Goal: Task Accomplishment & Management: Use online tool/utility

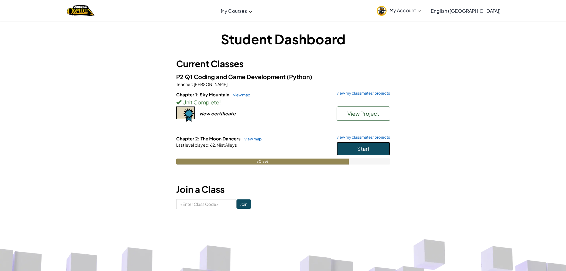
click at [358, 146] on span "Start" at bounding box center [363, 148] width 12 height 7
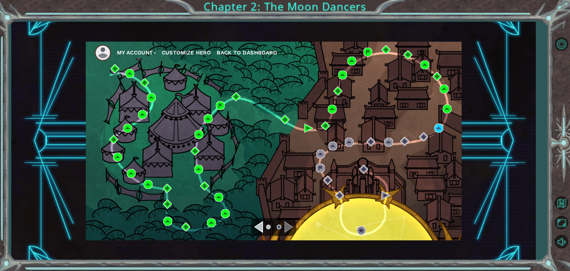
click at [437, 123] on div "My Account Customize Hero Back to Dashboard" at bounding box center [274, 141] width 376 height 198
click at [440, 126] on img at bounding box center [438, 128] width 9 height 9
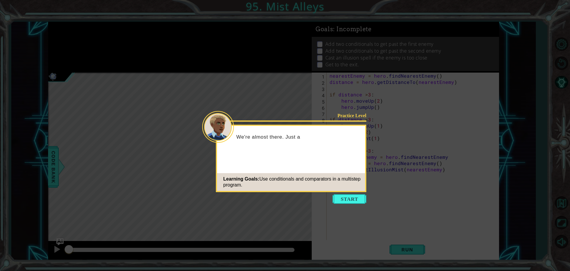
click at [331, 198] on icon at bounding box center [285, 135] width 570 height 271
click at [336, 197] on button "Start" at bounding box center [350, 199] width 34 height 10
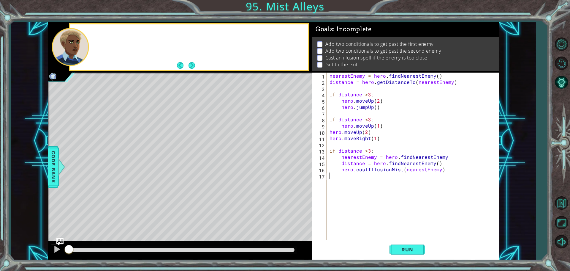
click at [336, 197] on div "nearestEnemy = hero . findNearestEnemy ( ) distance = hero . getDistanceTo ( ne…" at bounding box center [414, 162] width 172 height 181
click at [406, 248] on span "Run" at bounding box center [407, 249] width 23 height 6
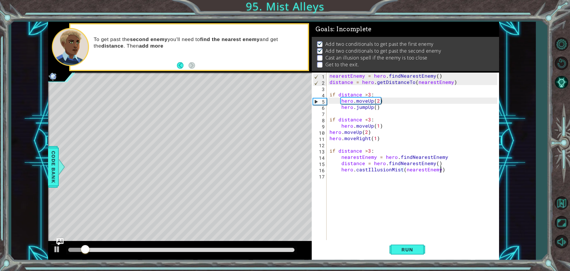
click at [446, 171] on div "nearestEnemy = hero . findNearestEnemy ( ) distance = hero . getDistanceTo ( ne…" at bounding box center [414, 162] width 172 height 181
type textarea "hero.castIllusionMist(nearestEnemy)"
click at [407, 191] on div "nearestEnemy = hero . findNearestEnemy ( ) distance = hero . getDistanceTo ( ne…" at bounding box center [414, 162] width 172 height 181
click at [413, 173] on div "nearestEnemy = hero . findNearestEnemy ( ) distance = hero . getDistanceTo ( ne…" at bounding box center [414, 162] width 172 height 181
click at [418, 178] on div "nearestEnemy = hero . findNearestEnemy ( ) distance = hero . getDistanceTo ( ne…" at bounding box center [414, 162] width 172 height 181
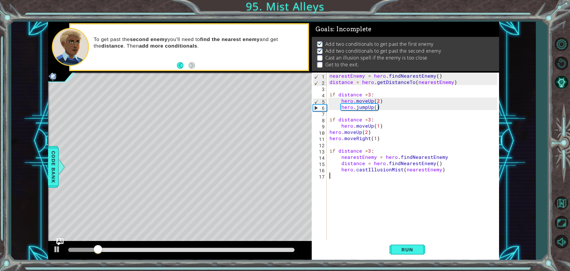
click at [456, 173] on div "nearestEnemy = hero . findNearestEnemy ( ) distance = hero . getDistanceTo ( ne…" at bounding box center [414, 162] width 172 height 181
drag, startPoint x: 449, startPoint y: 166, endPoint x: 448, endPoint y: 170, distance: 4.8
click at [448, 170] on div "nearestEnemy = hero . findNearestEnemy ( ) distance = hero . getDistanceTo ( ne…" at bounding box center [414, 162] width 172 height 181
type textarea "distance = hero.findNearestEnemy() hero.castIllusionMist(nearestEnemy)"
click at [448, 173] on div "nearestEnemy = hero . findNearestEnemy ( ) distance = hero . getDistanceTo ( ne…" at bounding box center [414, 162] width 172 height 181
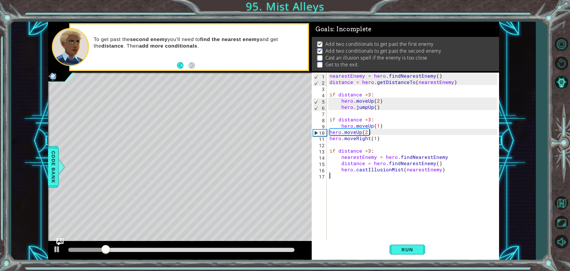
click at [447, 170] on div "nearestEnemy = hero . findNearestEnemy ( ) distance = hero . getDistanceTo ( ne…" at bounding box center [414, 162] width 172 height 181
type textarea "hero.castIllusionMist(nearestEnemy)"
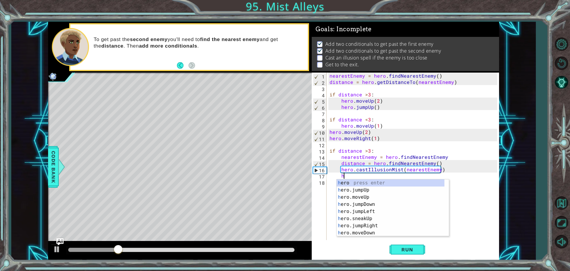
scroll to position [0, 1]
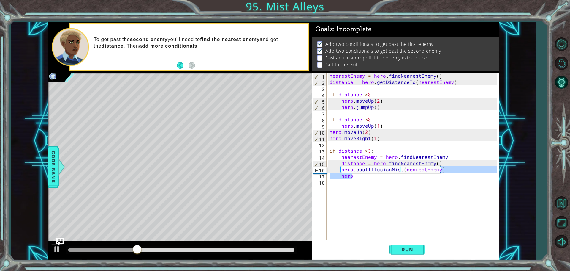
click at [472, 171] on div "nearestEnemy = hero . findNearestEnemy ( ) distance = hero . getDistanceTo ( ne…" at bounding box center [414, 162] width 172 height 181
click at [388, 167] on div "nearestEnemy = hero . findNearestEnemy ( ) distance = hero . getDistanceTo ( ne…" at bounding box center [414, 162] width 172 height 181
drag, startPoint x: 380, startPoint y: 177, endPoint x: 342, endPoint y: 167, distance: 39.7
click at [377, 177] on div "nearestEnemy = hero . findNearestEnemy ( ) distance = hero . getDistanceTo ( ne…" at bounding box center [414, 162] width 172 height 181
click at [335, 170] on div "nearestEnemy = hero . findNearestEnemy ( ) distance = hero . getDistanceTo ( ne…" at bounding box center [414, 162] width 172 height 181
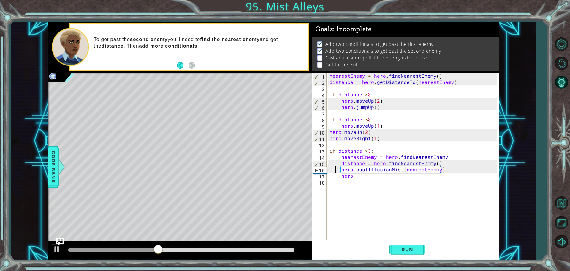
click at [340, 169] on div "nearestEnemy = hero . findNearestEnemy ( ) distance = hero . getDistanceTo ( ne…" at bounding box center [414, 162] width 172 height 181
click at [338, 162] on div "nearestEnemy = hero . findNearestEnemy ( ) distance = hero . getDistanceTo ( ne…" at bounding box center [414, 162] width 172 height 181
click at [343, 163] on div "nearestEnemy = hero . findNearestEnemy ( ) distance = hero . getDistanceTo ( ne…" at bounding box center [414, 162] width 172 height 181
click at [340, 164] on div "nearestEnemy = hero . findNearestEnemy ( ) distance = hero . getDistanceTo ( ne…" at bounding box center [414, 162] width 172 height 181
click at [355, 177] on div "nearestEnemy = hero . findNearestEnemy ( ) distance = hero . getDistanceTo ( ne…" at bounding box center [414, 162] width 172 height 181
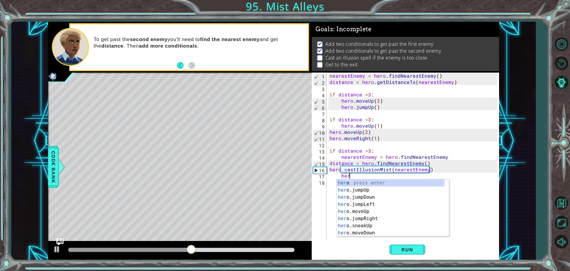
type textarea "h"
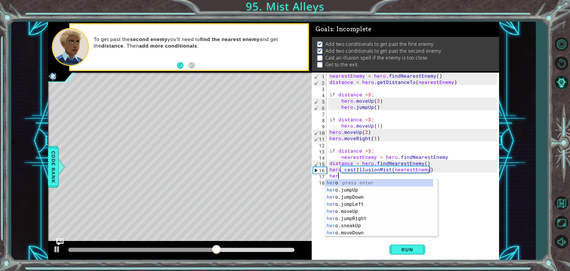
scroll to position [0, 0]
type textarea "h"
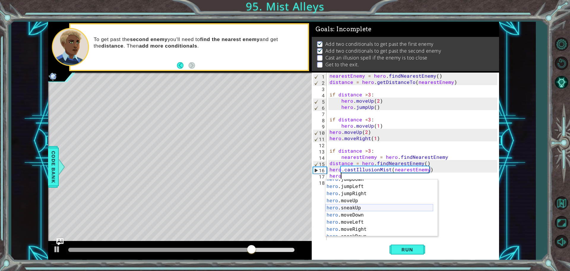
scroll to position [36, 0]
click at [362, 210] on div "hero .moveUp press enter hero .sneakUp press enter hero .moveDown press enter h…" at bounding box center [379, 214] width 108 height 71
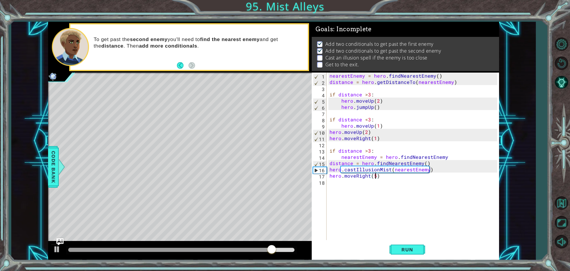
scroll to position [0, 3]
click at [396, 249] on span "Run" at bounding box center [407, 249] width 23 height 6
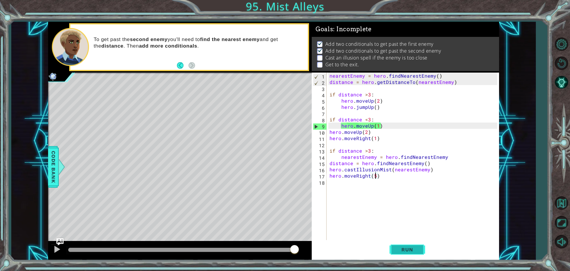
click at [391, 246] on button "Run" at bounding box center [408, 249] width 36 height 19
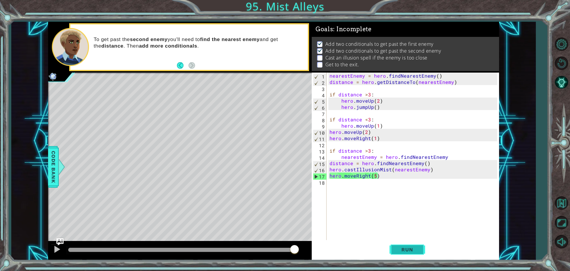
click at [404, 249] on span "Run" at bounding box center [407, 249] width 23 height 6
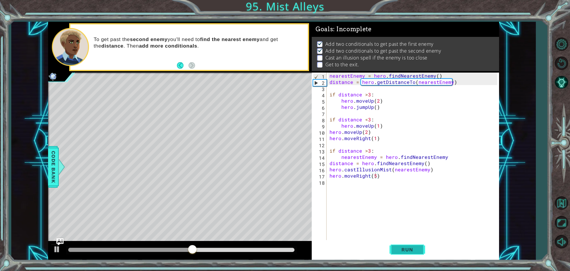
click at [409, 255] on button "Run" at bounding box center [408, 249] width 36 height 19
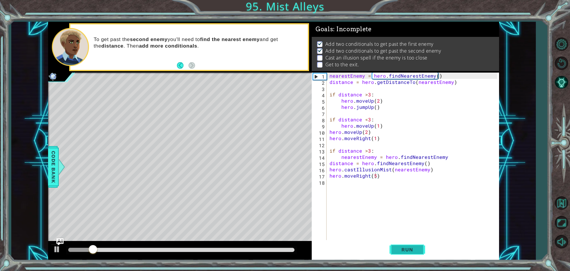
click at [409, 255] on button "Run" at bounding box center [408, 249] width 36 height 19
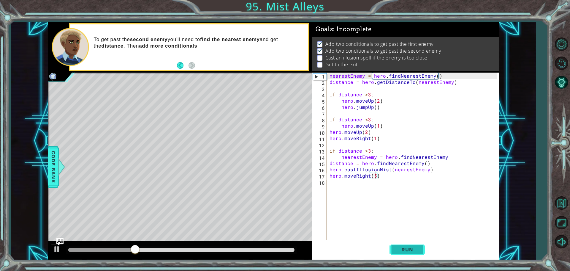
click at [407, 256] on button "Run" at bounding box center [408, 249] width 36 height 19
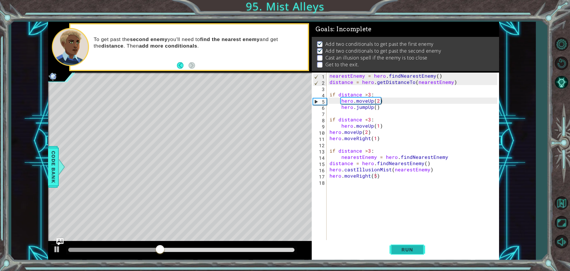
click at [407, 256] on button "Run" at bounding box center [408, 249] width 36 height 19
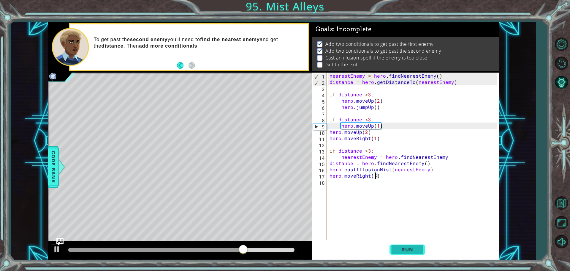
click at [407, 256] on button "Run" at bounding box center [408, 249] width 36 height 19
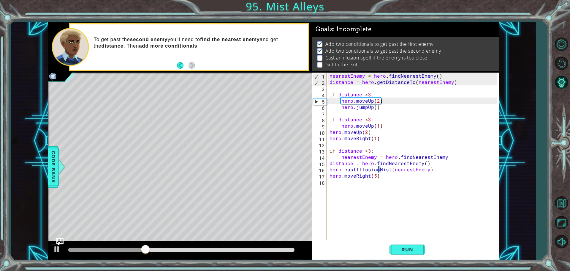
drag, startPoint x: 381, startPoint y: 171, endPoint x: 378, endPoint y: 172, distance: 3.0
click at [378, 172] on div "nearestEnemy = hero . findNearestEnemy ( ) distance = hero . getDistanceTo ( ne…" at bounding box center [414, 162] width 172 height 181
click at [378, 174] on div "nearestEnemy = hero . findNearestEnemy ( ) distance = hero . getDistanceTo ( ne…" at bounding box center [414, 162] width 172 height 181
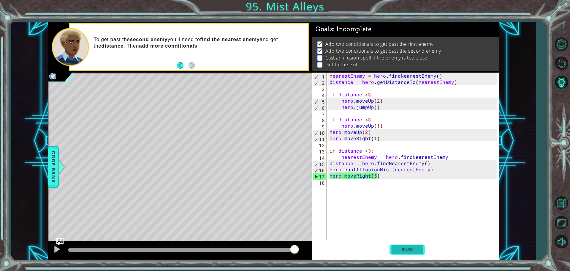
click at [406, 245] on button "Run" at bounding box center [408, 249] width 36 height 19
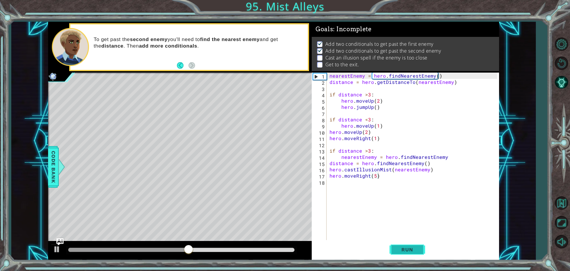
click at [406, 245] on button "Run" at bounding box center [408, 249] width 36 height 19
click at [404, 246] on span "Run" at bounding box center [407, 249] width 23 height 6
click at [366, 150] on div "nearestEnemy = hero . findNearestEnemy ( ) distance = hero . getDistanceTo ( ne…" at bounding box center [414, 162] width 172 height 181
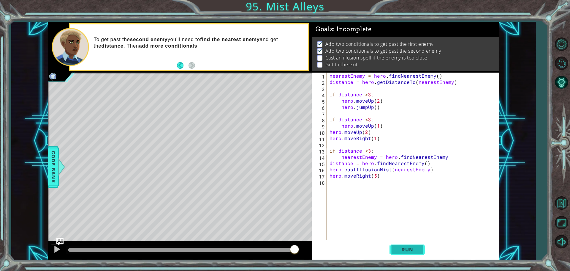
click at [408, 244] on button "Run" at bounding box center [408, 249] width 36 height 19
click at [414, 255] on button "Run" at bounding box center [408, 249] width 36 height 19
click at [394, 252] on button "Run" at bounding box center [408, 249] width 36 height 19
click at [403, 251] on span "Run" at bounding box center [407, 249] width 23 height 6
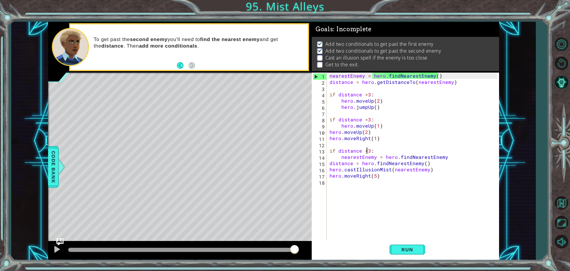
click at [425, 169] on div "nearestEnemy = hero . findNearestEnemy ( ) distance = hero . getDistanceTo ( ne…" at bounding box center [414, 162] width 172 height 181
drag, startPoint x: 442, startPoint y: 160, endPoint x: 438, endPoint y: 162, distance: 4.3
click at [438, 162] on div "nearestEnemy = hero . findNearestEnemy ( ) distance = hero . getDistanceTo ( ne…" at bounding box center [414, 162] width 172 height 181
drag, startPoint x: 433, startPoint y: 169, endPoint x: 429, endPoint y: 168, distance: 4.1
click at [432, 170] on div "nearestEnemy = hero . findNearestEnemy ( ) distance = hero . getDistanceTo ( ne…" at bounding box center [414, 162] width 172 height 181
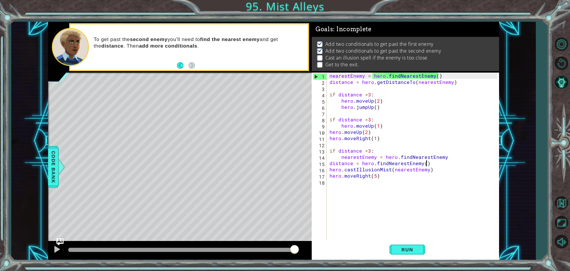
click at [426, 164] on div "nearestEnemy = hero . findNearestEnemy ( ) distance = hero . getDistanceTo ( ne…" at bounding box center [414, 162] width 172 height 181
click at [429, 176] on div "nearestEnemy = hero . findNearestEnemy ( ) distance = hero . getDistanceTo ( ne…" at bounding box center [414, 162] width 172 height 181
drag, startPoint x: 433, startPoint y: 167, endPoint x: 427, endPoint y: 170, distance: 6.9
click at [430, 168] on div "nearestEnemy = hero . findNearestEnemy ( ) distance = hero . getDistanceTo ( ne…" at bounding box center [414, 162] width 172 height 181
click at [425, 171] on div "nearestEnemy = hero . findNearestEnemy ( ) distance = hero . getDistanceTo ( ne…" at bounding box center [414, 162] width 172 height 181
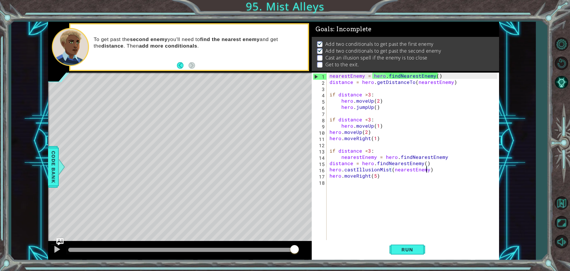
click at [427, 170] on div "nearestEnemy = hero . findNearestEnemy ( ) distance = hero . getDistanceTo ( ne…" at bounding box center [414, 162] width 172 height 181
click at [407, 248] on span "Run" at bounding box center [407, 249] width 23 height 6
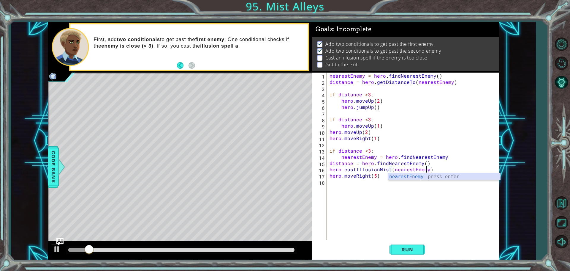
click at [394, 173] on div "nearestEnemy press enter" at bounding box center [444, 183] width 112 height 21
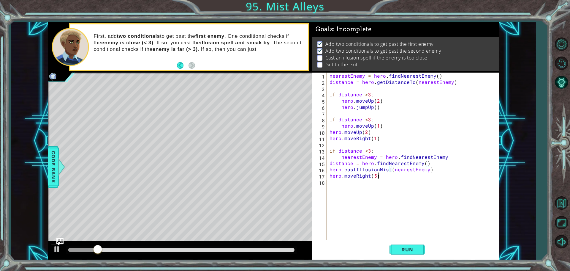
click at [388, 178] on div "nearestEnemy = hero . findNearestEnemy ( ) distance = hero . getDistanceTo ( ne…" at bounding box center [414, 162] width 172 height 181
click at [329, 167] on div "nearestEnemy = hero . findNearestEnemy ( ) distance = hero . getDistanceTo ( ne…" at bounding box center [414, 162] width 172 height 181
click at [337, 149] on div "nearestEnemy = hero . findNearestEnemy ( ) distance = hero . getDistanceTo ( ne…" at bounding box center [414, 162] width 172 height 181
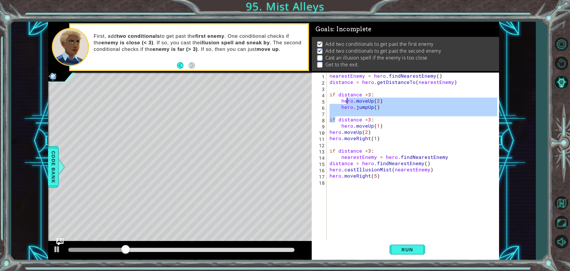
drag, startPoint x: 334, startPoint y: 120, endPoint x: 343, endPoint y: 96, distance: 25.8
click at [346, 101] on div "nearestEnemy = hero . findNearestEnemy ( ) distance = hero . getDistanceTo ( ne…" at bounding box center [414, 162] width 172 height 181
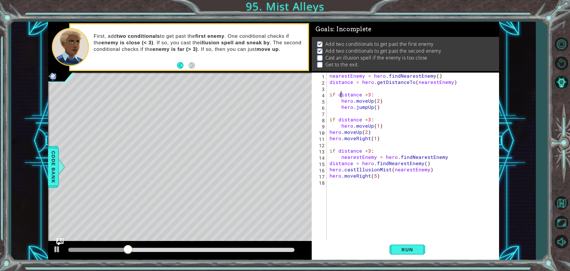
click at [341, 95] on div "nearestEnemy = hero . findNearestEnemy ( ) distance = hero . getDistanceTo ( ne…" at bounding box center [414, 162] width 172 height 181
click at [331, 120] on div "nearestEnemy = hero . findNearestEnemy ( ) distance = hero . getDistanceTo ( ne…" at bounding box center [414, 162] width 172 height 181
type textarea "if distance <3:"
click at [327, 149] on div "if distance <3: 1 2 3 4 5 6 7 8 9 10 11 12 13 14 15 16 17 18 nearestEnemy = her…" at bounding box center [405, 156] width 186 height 168
click at [334, 151] on div "nearestEnemy = hero . findNearestEnemy ( ) distance = hero . getDistanceTo ( ne…" at bounding box center [414, 162] width 172 height 181
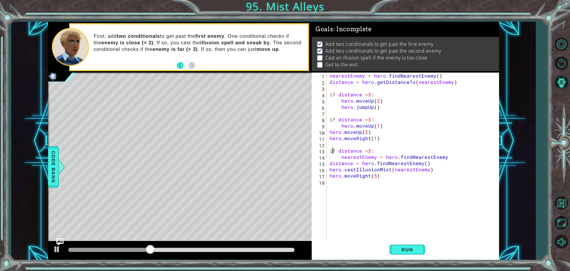
click at [335, 147] on div "nearestEnemy = hero . findNearestEnemy ( ) distance = hero . getDistanceTo ( ne…" at bounding box center [414, 162] width 172 height 181
click at [334, 153] on div "nearestEnemy = hero . findNearestEnemy ( ) distance = hero . getDistanceTo ( ne…" at bounding box center [414, 162] width 172 height 181
click at [383, 176] on div "nearestEnemy = hero . findNearestEnemy ( ) distance = hero . getDistanceTo ( ne…" at bounding box center [414, 162] width 172 height 181
type textarea "hero.moveRight(5)"
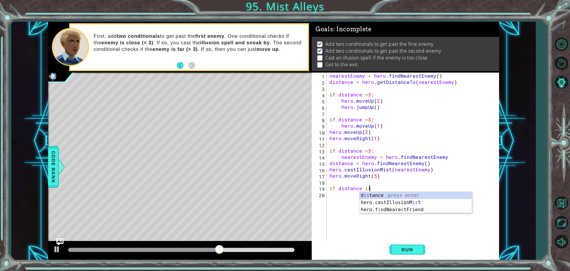
scroll to position [0, 2]
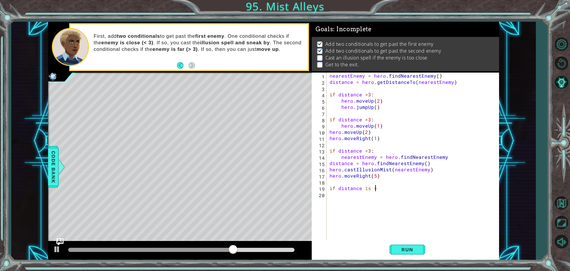
type textarea "if distance is >3"
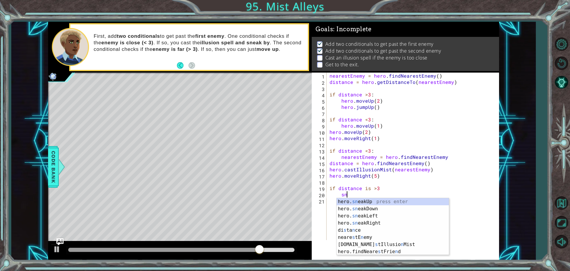
type textarea "s"
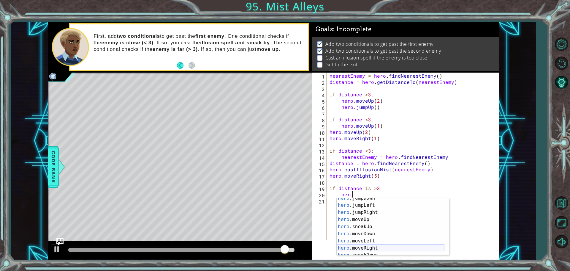
scroll to position [36, 0]
click at [348, 249] on div "hero .moveUp press enter hero .sneakUp press enter hero .moveDown press enter h…" at bounding box center [391, 233] width 108 height 71
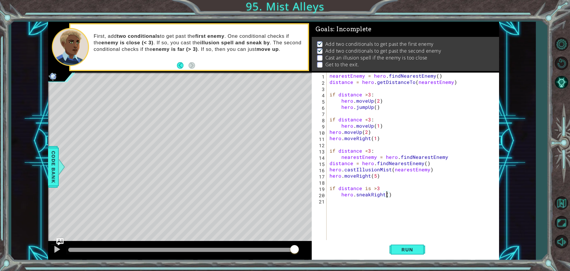
scroll to position [0, 4]
type textarea "hero.sneakRight(4)"
click at [402, 246] on button "Run" at bounding box center [408, 249] width 36 height 19
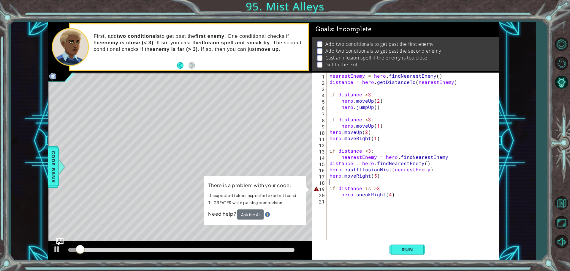
click at [379, 184] on div "nearestEnemy = hero . findNearestEnemy ( ) distance = hero . getDistanceTo ( ne…" at bounding box center [414, 162] width 172 height 181
click at [379, 186] on div "nearestEnemy = hero . findNearestEnemy ( ) distance = hero . getDistanceTo ( ne…" at bounding box center [414, 162] width 172 height 181
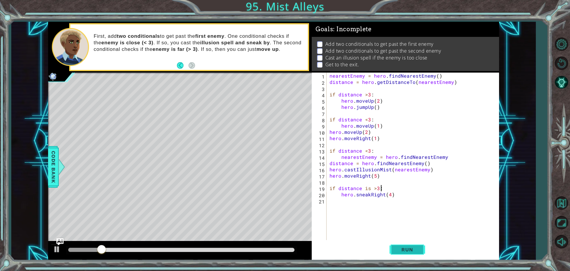
click at [410, 250] on span "Run" at bounding box center [407, 249] width 23 height 6
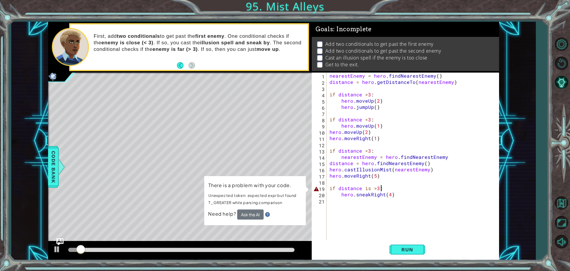
click at [367, 189] on div "nearestEnemy = hero . findNearestEnemy ( ) distance = hero . getDistanceTo ( ne…" at bounding box center [414, 162] width 172 height 181
click at [383, 187] on div "nearestEnemy = hero . findNearestEnemy ( ) distance = hero . getDistanceTo ( ne…" at bounding box center [414, 162] width 172 height 181
click at [347, 187] on div "nearestEnemy = hero . findNearestEnemy ( ) distance = hero . getDistanceTo ( ne…" at bounding box center [414, 162] width 172 height 181
drag, startPoint x: 372, startPoint y: 187, endPoint x: 364, endPoint y: 189, distance: 8.1
click at [370, 188] on div "nearestEnemy = hero . findNearestEnemy ( ) distance = hero . getDistanceTo ( ne…" at bounding box center [414, 162] width 172 height 181
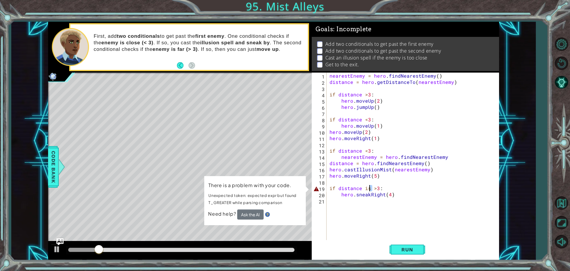
click at [330, 187] on div "nearestEnemy = hero . findNearestEnemy ( ) distance = hero . getDistanceTo ( ne…" at bounding box center [414, 162] width 172 height 181
click at [358, 187] on div "nearestEnemy = hero . findNearestEnemy ( ) distance = hero . getDistanceTo ( ne…" at bounding box center [414, 162] width 172 height 181
click at [367, 190] on div "nearestEnemy = hero . findNearestEnemy ( ) distance = hero . getDistanceTo ( ne…" at bounding box center [414, 162] width 172 height 181
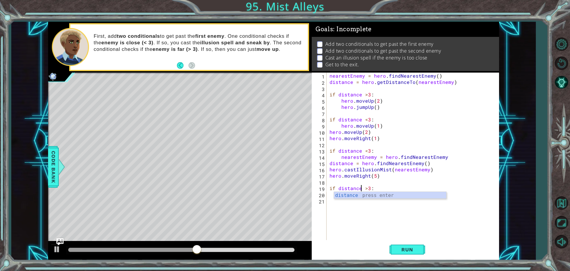
scroll to position [0, 2]
type textarea "if distance >3:"
click at [225, 108] on div "1 ההההההההההההההההההההההההההההההההההההההההההההההההההההההההההההההההההההההההההההה…" at bounding box center [273, 141] width 451 height 238
click at [399, 197] on div "nearestEnemy = hero . findNearestEnemy ( ) distance = hero . getDistanceTo ( ne…" at bounding box center [414, 162] width 172 height 181
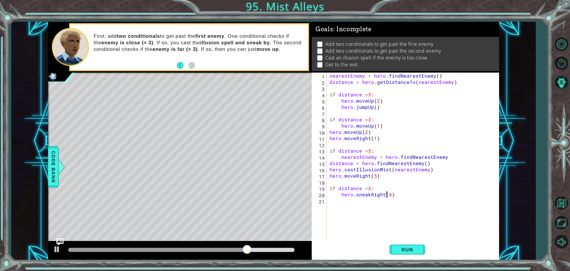
click at [387, 194] on div "nearestEnemy = hero . findNearestEnemy ( ) distance = hero . getDistanceTo ( ne…" at bounding box center [414, 162] width 172 height 181
click at [388, 195] on div "nearestEnemy = hero . findNearestEnemy ( ) distance = hero . getDistanceTo ( ne…" at bounding box center [414, 162] width 172 height 181
type textarea "hero.sneakRight(3)"
click at [337, 203] on div "nearestEnemy = hero . findNearestEnemy ( ) distance = hero . getDistanceTo ( ne…" at bounding box center [414, 162] width 172 height 181
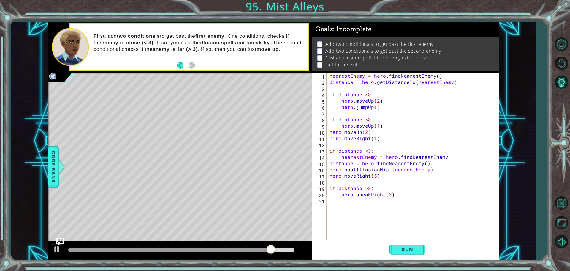
scroll to position [0, 0]
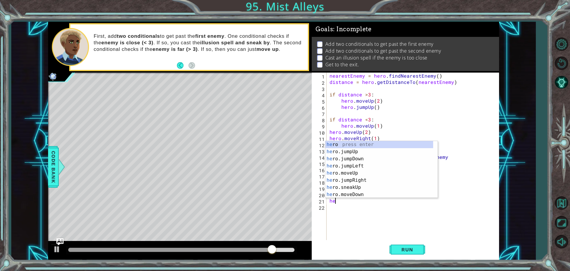
type textarea "hero"
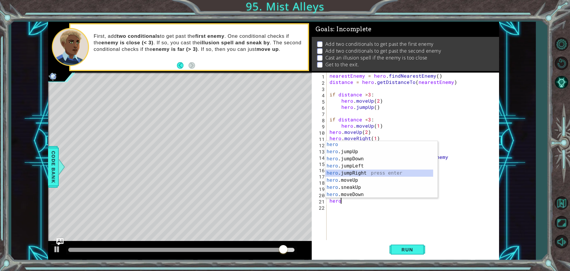
click at [362, 169] on div "hero press enter hero .jumpUp press enter hero .jumpDown press enter hero .jump…" at bounding box center [379, 176] width 108 height 71
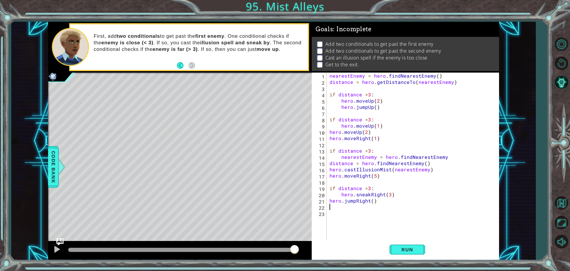
click at [331, 201] on div "nearestEnemy = hero . findNearestEnemy ( ) distance = hero . getDistanceTo ( ne…" at bounding box center [414, 162] width 172 height 181
type textarea "hero.jumpRight()"
click at [343, 209] on div "nearestEnemy = hero . findNearestEnemy ( ) distance = hero . getDistanceTo ( ne…" at bounding box center [414, 162] width 172 height 181
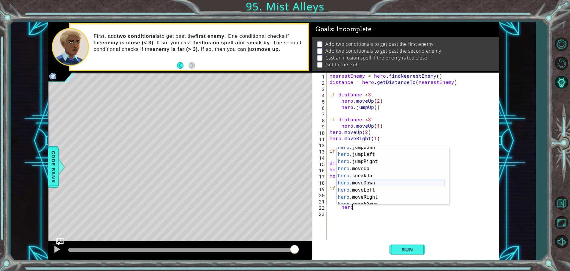
scroll to position [18, 0]
click at [363, 197] on div "hero .jumpDown press enter hero .jumpLeft press enter hero .jumpRight press ent…" at bounding box center [391, 178] width 108 height 71
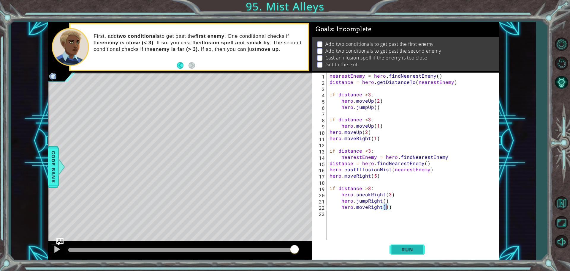
click at [390, 252] on button "Run" at bounding box center [408, 249] width 36 height 19
click at [402, 246] on button "Run" at bounding box center [408, 249] width 36 height 19
click at [410, 241] on button "Run" at bounding box center [408, 249] width 36 height 19
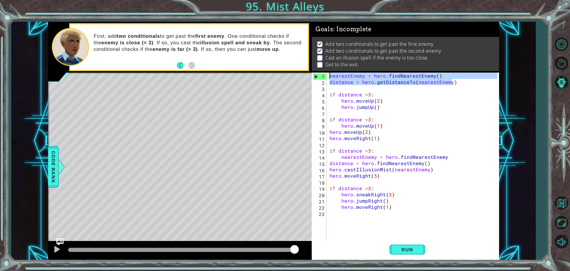
drag, startPoint x: 486, startPoint y: 82, endPoint x: 323, endPoint y: 75, distance: 163.8
click at [323, 75] on div "hero.moveRight(1) 1 2 3 4 5 6 7 8 9 10 11 12 13 14 15 16 17 18 19 20 21 22 23 n…" at bounding box center [405, 156] width 186 height 168
type textarea "nearestEnemy = hero.findNearestEnemy() distance = hero.getDistanceTo(nearestEne…"
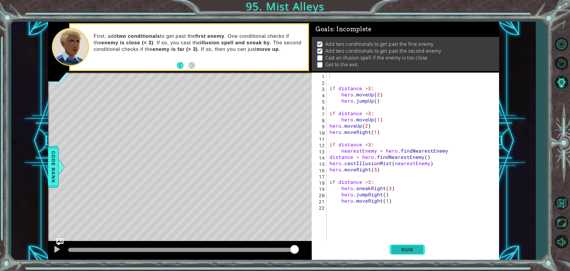
click at [415, 251] on span "Run" at bounding box center [407, 249] width 23 height 6
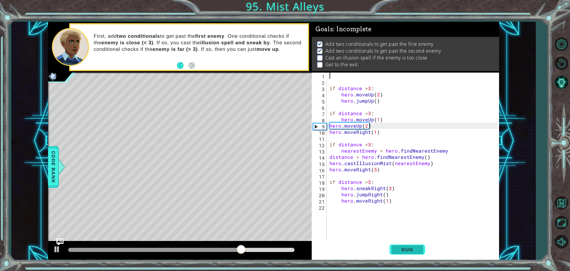
click at [408, 253] on button "Run" at bounding box center [408, 249] width 36 height 19
click at [339, 78] on div "if distance > 3 : hero . moveUp ( 2 ) hero . jumpUp ( ) if distance < 3 : hero …" at bounding box center [414, 162] width 172 height 181
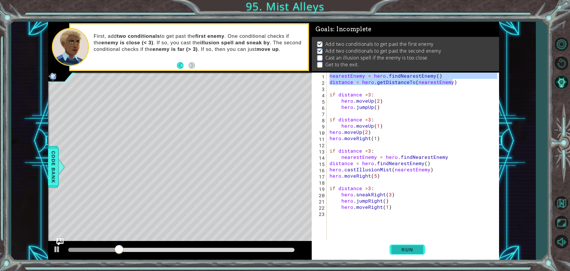
click at [421, 252] on button "Run" at bounding box center [408, 249] width 36 height 19
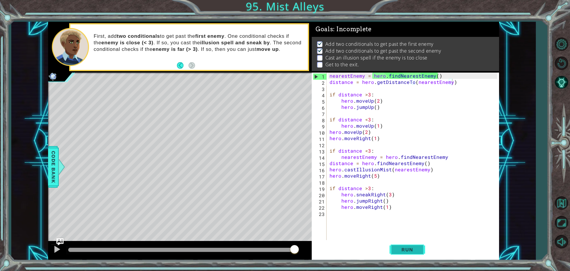
click at [399, 245] on button "Run" at bounding box center [408, 249] width 36 height 19
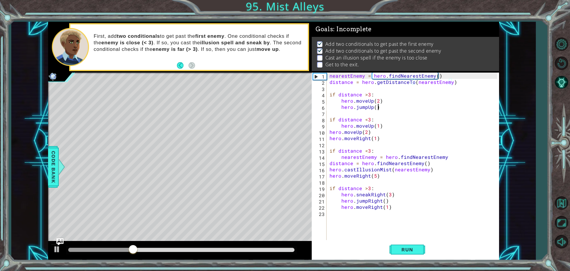
click at [379, 104] on div "nearestEnemy = hero . findNearestEnemy ( ) distance = hero . getDistanceTo ( ne…" at bounding box center [414, 162] width 172 height 181
click at [374, 105] on div "nearestEnemy = hero . findNearestEnemy ( ) distance = hero . getDistanceTo ( ne…" at bounding box center [414, 162] width 172 height 181
click at [369, 83] on div "nearestEnemy = hero . findNearestEnemy ( ) distance = hero . getDistanceTo ( ne…" at bounding box center [414, 162] width 172 height 181
drag, startPoint x: 359, startPoint y: 66, endPoint x: 362, endPoint y: 68, distance: 3.8
click at [361, 68] on div "Add two conditionals to get past the first enemy Add two conditionals to get pa…" at bounding box center [405, 54] width 187 height 34
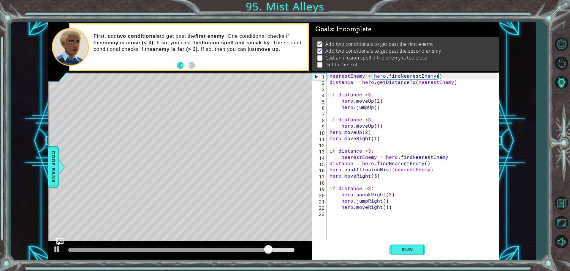
click at [368, 74] on div "nearestEnemy = hero . findNearestEnemy ( ) distance = hero . getDistanceTo ( ne…" at bounding box center [414, 162] width 172 height 181
click at [330, 77] on div "nearestEnemy = hero . findNearestEnemy ( ) distance = hero . getDistanceTo ( ne…" at bounding box center [414, 162] width 172 height 181
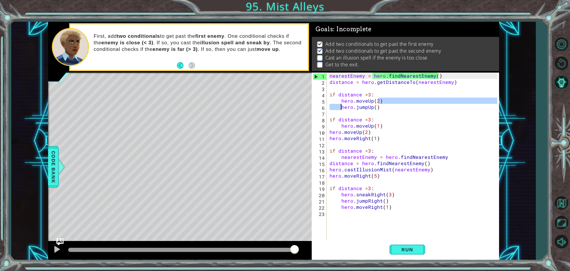
drag, startPoint x: 380, startPoint y: 102, endPoint x: 341, endPoint y: 104, distance: 38.6
click at [341, 104] on div "nearestEnemy = hero . findNearestEnemy ( ) distance = hero . getDistanceTo ( ne…" at bounding box center [414, 162] width 172 height 181
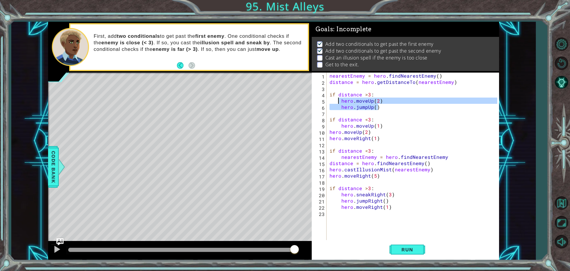
drag, startPoint x: 383, startPoint y: 109, endPoint x: 339, endPoint y: 102, distance: 44.7
click at [339, 102] on div "nearestEnemy = hero . findNearestEnemy ( ) distance = hero . getDistanceTo ( ne…" at bounding box center [414, 162] width 172 height 181
drag, startPoint x: 378, startPoint y: 107, endPoint x: 342, endPoint y: 99, distance: 36.6
click at [342, 99] on div "nearestEnemy = hero . findNearestEnemy ( ) distance = hero . getDistanceTo ( ne…" at bounding box center [414, 162] width 172 height 181
type textarea "hero.moveUp(2) hero.jumpUp()"
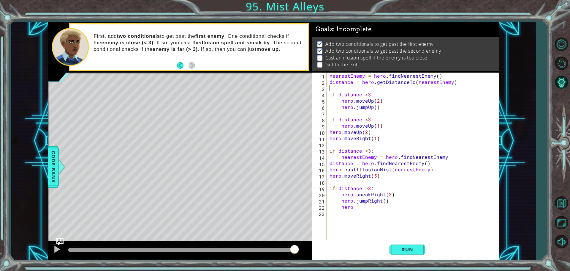
click at [338, 86] on div "nearestEnemy = hero . findNearestEnemy ( ) distance = hero . getDistanceTo ( ne…" at bounding box center [414, 162] width 172 height 181
paste textarea "hero.jumpUp()"
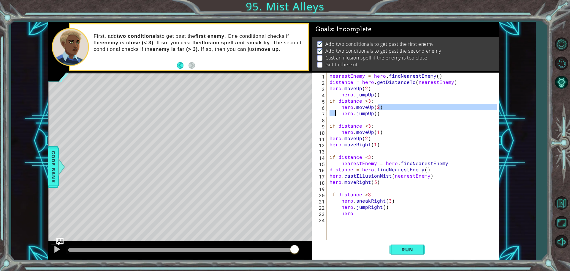
drag, startPoint x: 379, startPoint y: 107, endPoint x: 336, endPoint y: 110, distance: 43.2
click at [336, 110] on div "nearestEnemy = hero . findNearestEnemy ( ) distance = hero . getDistanceTo ( ne…" at bounding box center [414, 162] width 172 height 181
type textarea "hero.moveUp(2) hero.jumpUp()"
drag, startPoint x: 347, startPoint y: 116, endPoint x: 344, endPoint y: 114, distance: 3.8
click at [347, 116] on div "nearestEnemy = hero . findNearestEnemy ( ) distance = hero . getDistanceTo ( ne…" at bounding box center [414, 162] width 172 height 181
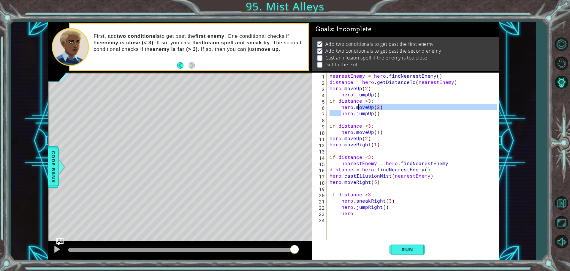
drag, startPoint x: 340, startPoint y: 112, endPoint x: 357, endPoint y: 109, distance: 16.9
click at [357, 109] on div "nearestEnemy = hero . findNearestEnemy ( ) distance = hero . getDistanceTo ( ne…" at bounding box center [414, 162] width 172 height 181
click at [382, 113] on div "nearestEnemy = hero . findNearestEnemy ( ) distance = hero . getDistanceTo ( ne…" at bounding box center [414, 162] width 172 height 181
drag, startPoint x: 382, startPoint y: 113, endPoint x: 342, endPoint y: 108, distance: 39.6
click at [342, 108] on div "nearestEnemy = hero . findNearestEnemy ( ) distance = hero . getDistanceTo ( ne…" at bounding box center [414, 162] width 172 height 181
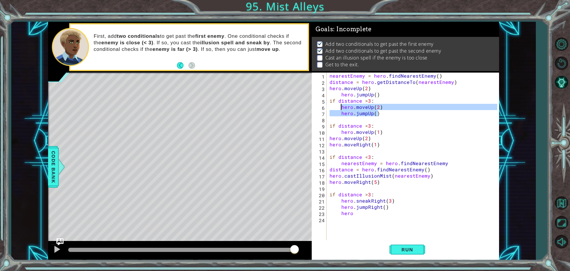
type textarea "hero.moveUp(2) hero.jumpUp()"
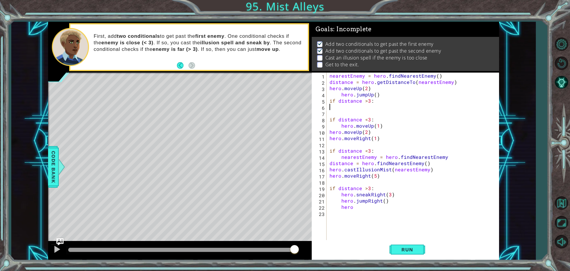
click at [340, 93] on div "nearestEnemy = hero . findNearestEnemy ( ) distance = hero . getDistanceTo ( ne…" at bounding box center [414, 162] width 172 height 181
click at [453, 84] on div "nearestEnemy = hero . findNearestEnemy ( ) distance = hero . getDistanceTo ( ne…" at bounding box center [414, 162] width 172 height 181
type textarea "distance = hero.getDistanceTo(nearestEnemy)"
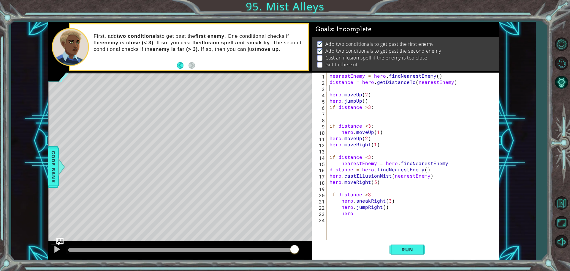
click at [376, 99] on div "nearestEnemy = hero . findNearestEnemy ( ) distance = hero . getDistanceTo ( ne…" at bounding box center [414, 162] width 172 height 181
type textarea "hero.jumpUp()"
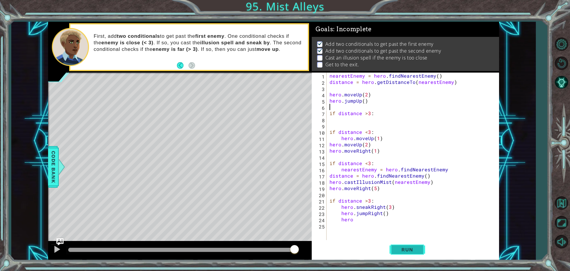
click at [414, 247] on span "Run" at bounding box center [407, 249] width 23 height 6
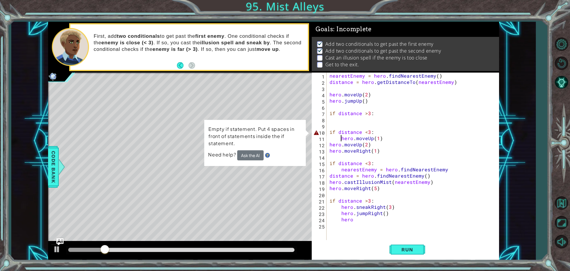
click at [341, 139] on div "nearestEnemy = hero . findNearestEnemy ( ) distance = hero . getDistanceTo ( ne…" at bounding box center [414, 162] width 172 height 181
click at [331, 145] on div "nearestEnemy = hero . findNearestEnemy ( ) distance = hero . getDistanceTo ( ne…" at bounding box center [414, 162] width 172 height 181
click at [330, 146] on div "nearestEnemy = hero . findNearestEnemy ( ) distance = hero . getDistanceTo ( ne…" at bounding box center [414, 162] width 172 height 181
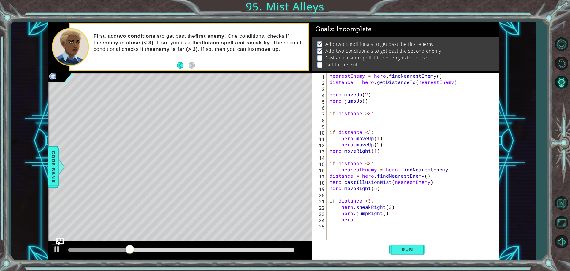
click at [330, 150] on div "hero.moveUp(2) 1 2 3 4 5 6 7 8 9 10 11 12 13 14 15 16 17 18 19 20 21 22 23 24 2…" at bounding box center [405, 156] width 186 height 168
click at [330, 151] on div "nearestEnemy = hero . findNearestEnemy ( ) distance = hero . getDistanceTo ( ne…" at bounding box center [414, 162] width 172 height 181
click at [395, 245] on button "Run" at bounding box center [408, 249] width 36 height 19
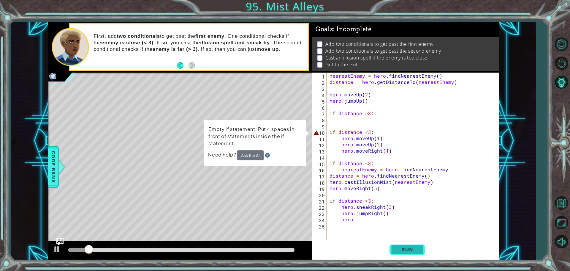
click at [394, 248] on button "Run" at bounding box center [408, 249] width 36 height 19
click at [396, 246] on span "Run" at bounding box center [407, 249] width 23 height 6
click at [396, 249] on span "Run" at bounding box center [407, 249] width 23 height 6
click at [409, 243] on button "Run" at bounding box center [408, 249] width 36 height 19
click at [407, 246] on button "Run" at bounding box center [408, 249] width 36 height 19
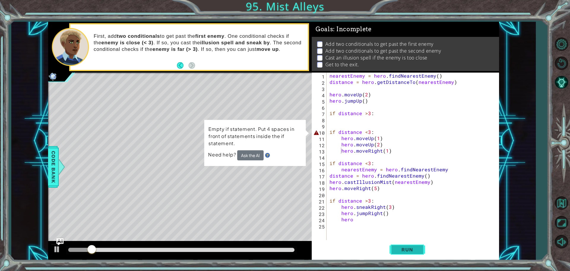
click at [418, 254] on button "Run" at bounding box center [408, 249] width 36 height 19
click at [408, 249] on span "Run" at bounding box center [407, 249] width 23 height 6
click at [399, 249] on span "Run" at bounding box center [407, 249] width 23 height 6
click at [414, 246] on button "Run" at bounding box center [408, 249] width 36 height 19
click at [385, 129] on div "nearestEnemy = hero . findNearestEnemy ( ) distance = hero . getDistanceTo ( ne…" at bounding box center [414, 162] width 172 height 181
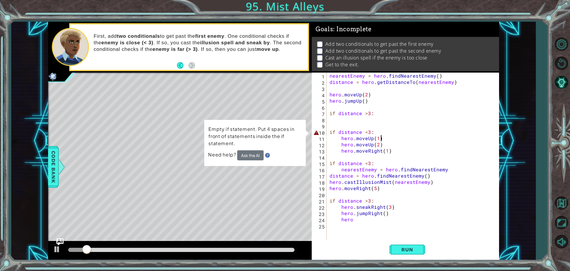
click at [388, 140] on div "nearestEnemy = hero . findNearestEnemy ( ) distance = hero . getDistanceTo ( ne…" at bounding box center [414, 162] width 172 height 181
click at [391, 152] on div "nearestEnemy = hero . findNearestEnemy ( ) distance = hero . getDistanceTo ( ne…" at bounding box center [414, 162] width 172 height 181
click at [387, 144] on div "nearestEnemy = hero . findNearestEnemy ( ) distance = hero . getDistanceTo ( ne…" at bounding box center [414, 162] width 172 height 181
click at [387, 138] on div "nearestEnemy = hero . findNearestEnemy ( ) distance = hero . getDistanceTo ( ne…" at bounding box center [414, 162] width 172 height 181
click at [385, 134] on div "nearestEnemy = hero . findNearestEnemy ( ) distance = hero . getDistanceTo ( ne…" at bounding box center [414, 162] width 172 height 181
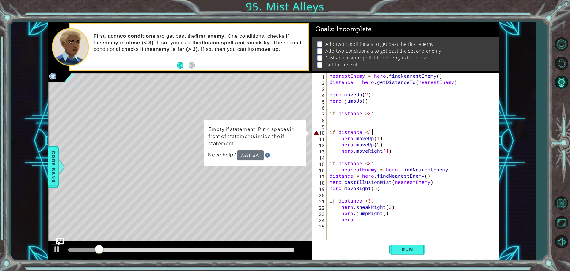
click at [384, 140] on div "nearestEnemy = hero . findNearestEnemy ( ) distance = hero . getDistanceTo ( ne…" at bounding box center [414, 162] width 172 height 181
click at [373, 132] on div "nearestEnemy = hero . findNearestEnemy ( ) distance = hero . getDistanceTo ( ne…" at bounding box center [414, 162] width 172 height 181
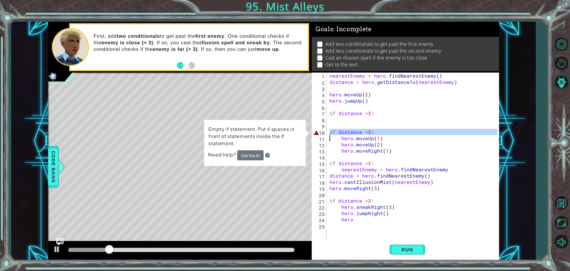
click at [373, 132] on div "nearestEnemy = hero . findNearestEnemy ( ) distance = hero . getDistanceTo ( ne…" at bounding box center [412, 156] width 169 height 168
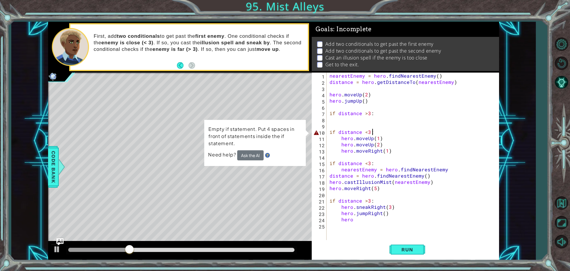
click at [415, 131] on div "nearestEnemy = hero . findNearestEnemy ( ) distance = hero . getDistanceTo ( ne…" at bounding box center [414, 162] width 172 height 181
drag, startPoint x: 356, startPoint y: 217, endPoint x: 326, endPoint y: 219, distance: 30.4
click at [326, 219] on div "if distance <3: 1 2 3 4 5 6 7 8 9 10 11 12 13 14 15 16 17 18 19 20 21 22 23 24 …" at bounding box center [405, 156] width 186 height 168
type textarea "hero"
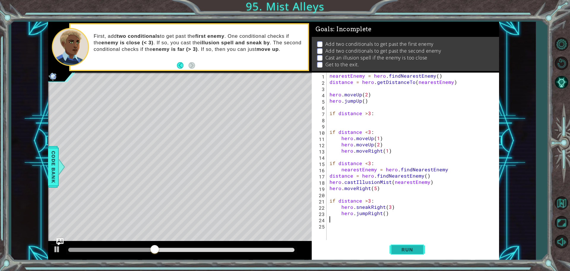
click at [394, 244] on button "Run" at bounding box center [408, 249] width 36 height 19
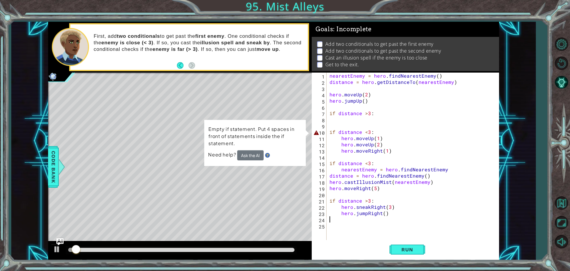
type textarea "hero.jumpRight()"
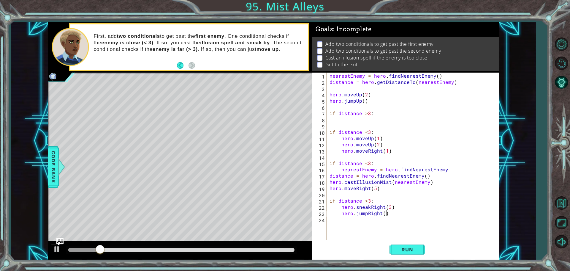
click at [359, 125] on div "nearestEnemy = hero . findNearestEnemy ( ) distance = hero . getDistanceTo ( ne…" at bounding box center [414, 162] width 172 height 181
click at [359, 121] on div "nearestEnemy = hero . findNearestEnemy ( ) distance = hero . getDistanceTo ( ne…" at bounding box center [414, 162] width 172 height 181
type textarea "if distance >3:"
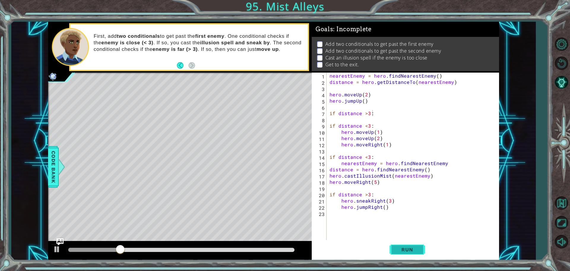
click at [413, 249] on span "Run" at bounding box center [407, 249] width 23 height 6
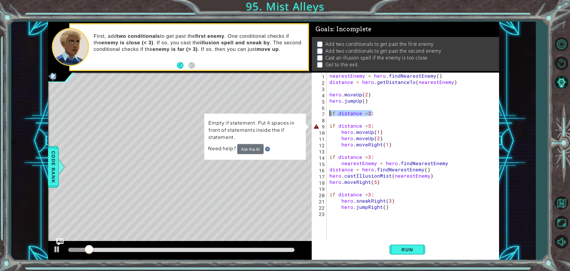
drag, startPoint x: 373, startPoint y: 115, endPoint x: 327, endPoint y: 115, distance: 45.7
click at [327, 115] on div "if distance >3: 1 2 3 4 5 6 7 8 9 10 11 12 13 14 15 16 17 18 19 20 21 22 23 nea…" at bounding box center [405, 156] width 186 height 168
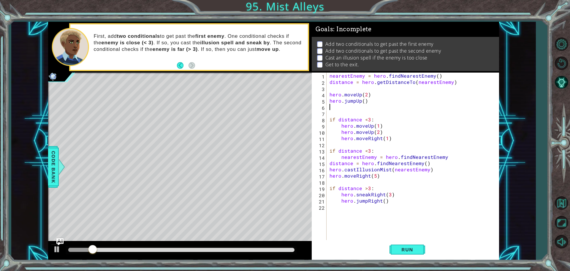
type textarea "hero.jumpUp()"
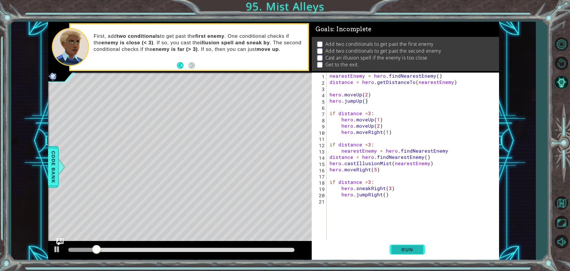
click at [404, 247] on span "Run" at bounding box center [407, 249] width 23 height 6
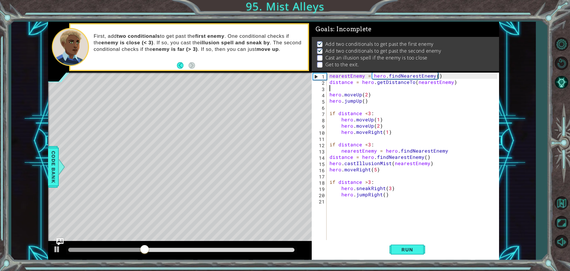
click at [468, 87] on div "nearestEnemy = hero . findNearestEnemy ( ) distance = hero . getDistanceTo ( ne…" at bounding box center [414, 162] width 172 height 181
click at [467, 78] on div "nearestEnemy = hero . findNearestEnemy ( ) distance = hero . getDistanceTo ( ne…" at bounding box center [414, 162] width 172 height 181
click at [467, 76] on div "nearestEnemy = hero . findNearestEnemy ( ) distance = hero . getDistanceTo ( ne…" at bounding box center [414, 162] width 172 height 181
click at [464, 75] on div "nearestEnemy = hero . findNearestEnemy ( ) distance = hero . getDistanceTo ( ne…" at bounding box center [414, 162] width 172 height 181
click at [466, 83] on div "nearestEnemy = hero . findNearestEnemy ( ) distance = hero . getDistanceTo ( ne…" at bounding box center [414, 162] width 172 height 181
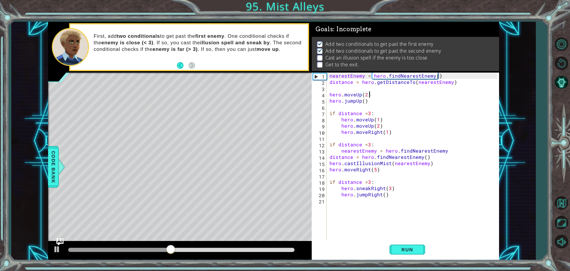
drag, startPoint x: 413, startPoint y: 103, endPoint x: 0, endPoint y: 262, distance: 442.4
click at [409, 244] on button "Run" at bounding box center [408, 249] width 36 height 19
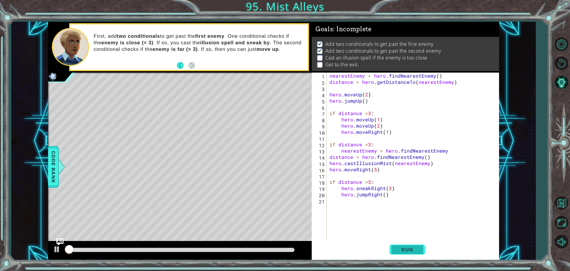
click at [409, 244] on button "Run" at bounding box center [408, 249] width 36 height 19
click at [408, 244] on button "Run" at bounding box center [408, 249] width 36 height 19
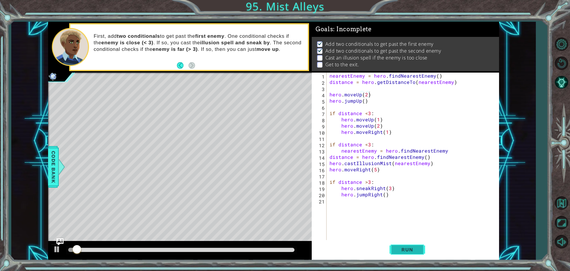
click at [408, 244] on button "Run" at bounding box center [408, 249] width 36 height 19
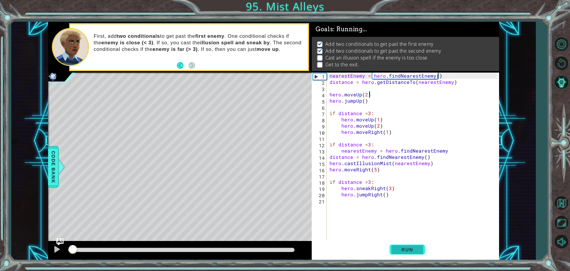
click at [411, 244] on button "Run" at bounding box center [408, 249] width 36 height 19
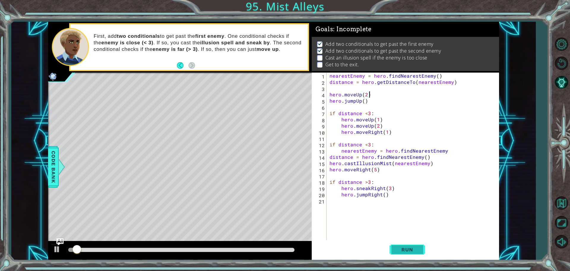
click at [411, 244] on button "Run" at bounding box center [408, 249] width 36 height 19
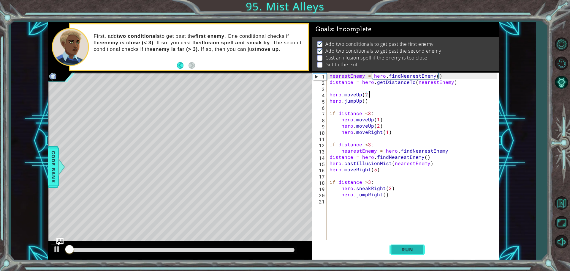
click at [411, 244] on button "Run" at bounding box center [408, 249] width 36 height 19
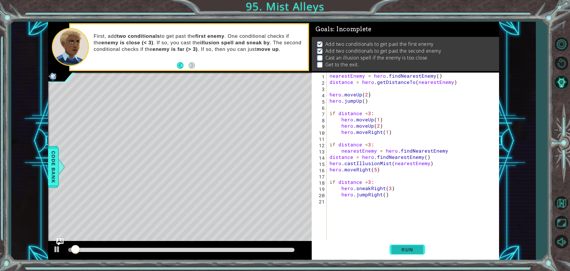
click at [411, 244] on button "Run" at bounding box center [408, 249] width 36 height 19
click at [410, 244] on button "Run" at bounding box center [408, 249] width 36 height 19
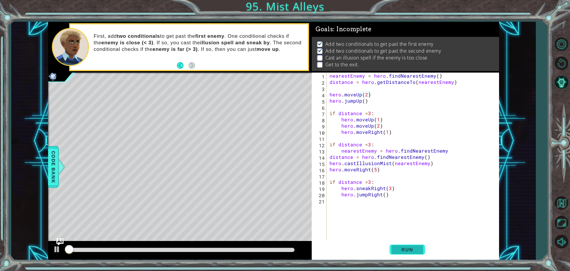
click at [410, 244] on button "Run" at bounding box center [408, 249] width 36 height 19
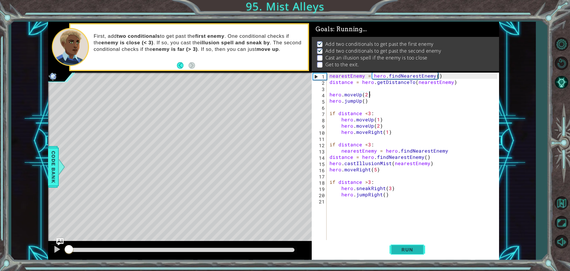
click at [410, 244] on button "Run" at bounding box center [408, 249] width 36 height 19
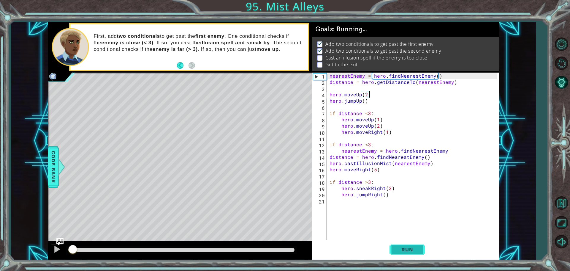
click at [410, 244] on button "Run" at bounding box center [408, 249] width 36 height 19
click at [409, 245] on button "Run" at bounding box center [408, 249] width 36 height 19
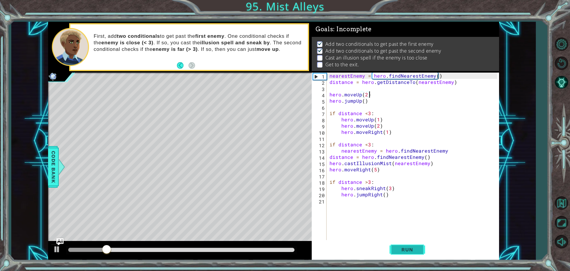
click at [409, 245] on button "Run" at bounding box center [408, 249] width 36 height 19
click at [407, 245] on button "Run" at bounding box center [408, 249] width 36 height 19
click at [411, 246] on button "Run" at bounding box center [408, 249] width 36 height 19
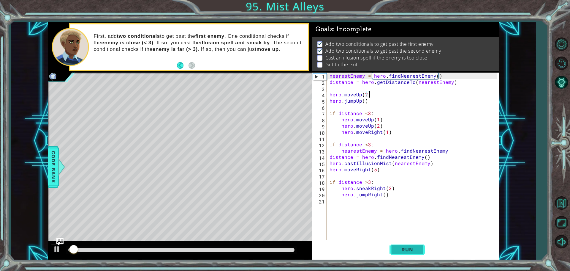
click at [411, 246] on button "Run" at bounding box center [408, 249] width 36 height 19
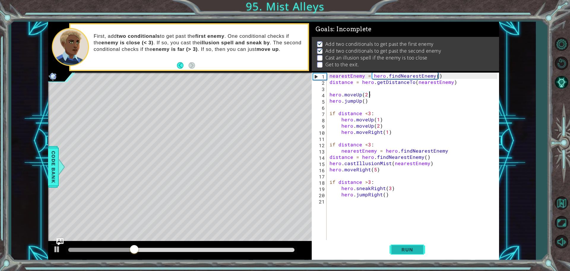
click at [411, 246] on button "Run" at bounding box center [408, 249] width 36 height 19
click at [417, 249] on span "Run" at bounding box center [407, 249] width 23 height 6
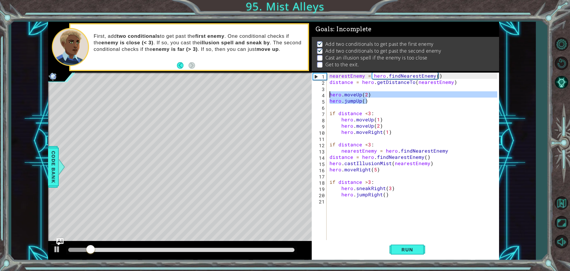
click at [311, 97] on div "1 ההההההההההההההההההההההההההההההההההההההההההההההההההההההההההההההההההההההההההההה…" at bounding box center [273, 141] width 451 height 238
click at [418, 196] on div "nearestEnemy = hero . findNearestEnemy ( ) distance = hero . getDistanceTo ( ne…" at bounding box center [414, 162] width 172 height 181
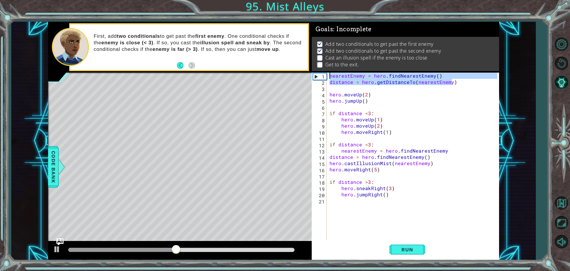
drag, startPoint x: 457, startPoint y: 80, endPoint x: 311, endPoint y: 70, distance: 146.5
click at [311, 70] on div "1 ההההההההההההההההההההההההההההההההההההההההההההההההההההההההההההההההההההההההההההה…" at bounding box center [273, 141] width 451 height 238
type textarea "nearestEnemy = hero.findNearestEnemy() distance = hero.getDistanceTo(nearestEne…"
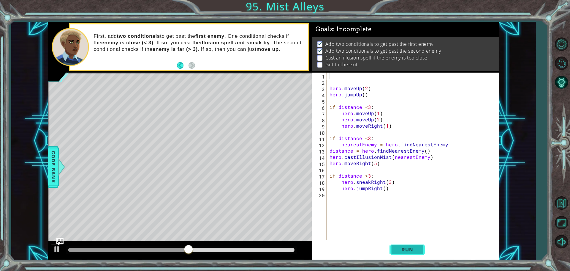
click at [412, 251] on span "Run" at bounding box center [407, 249] width 23 height 6
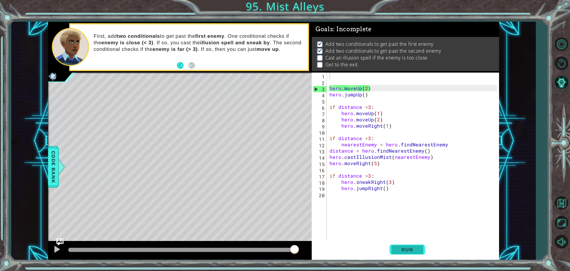
click at [397, 246] on span "Run" at bounding box center [407, 249] width 23 height 6
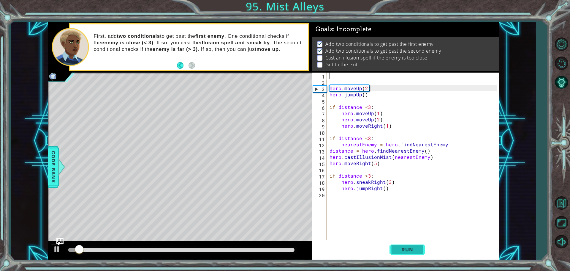
click at [393, 241] on button "Run" at bounding box center [408, 249] width 36 height 19
click at [395, 244] on button "Run" at bounding box center [408, 249] width 36 height 19
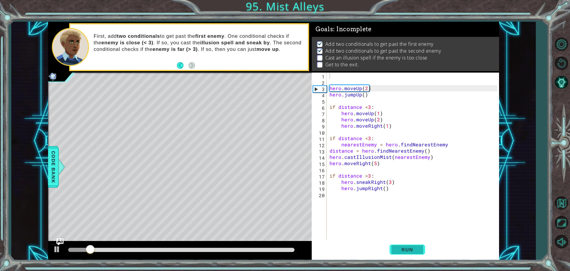
click at [395, 244] on button "Run" at bounding box center [408, 249] width 36 height 19
click at [315, 59] on div "Add two conditionals to get past the first enemy Add two conditionals to get pa…" at bounding box center [405, 54] width 187 height 34
click at [317, 55] on p at bounding box center [319, 58] width 5 height 6
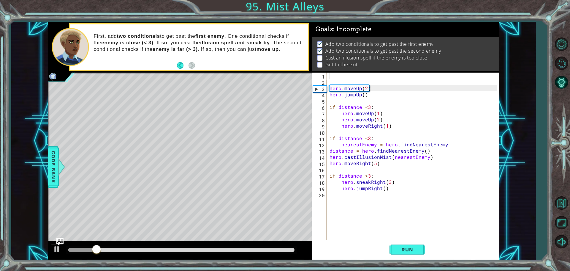
click at [319, 41] on img at bounding box center [320, 43] width 6 height 5
click at [323, 54] on li "Cast an illusion spell if the enemy is too close" at bounding box center [406, 57] width 178 height 7
click at [414, 251] on span "Run" at bounding box center [407, 249] width 23 height 6
click at [413, 251] on span "Run" at bounding box center [407, 249] width 23 height 6
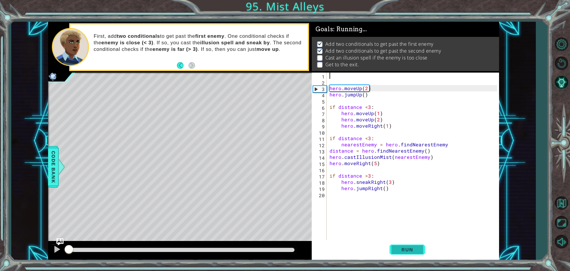
click at [413, 251] on span "Run" at bounding box center [407, 249] width 23 height 6
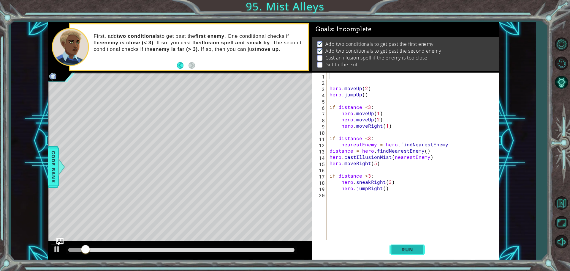
click at [413, 251] on span "Run" at bounding box center [407, 249] width 23 height 6
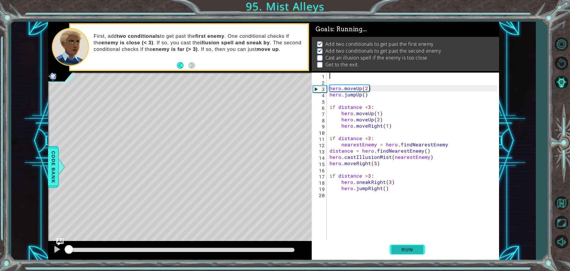
click at [413, 251] on span "Run" at bounding box center [407, 249] width 23 height 6
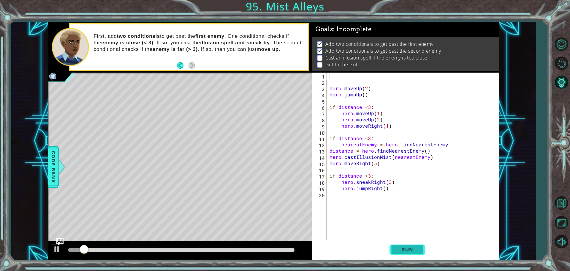
click at [413, 252] on span "Run" at bounding box center [407, 249] width 23 height 6
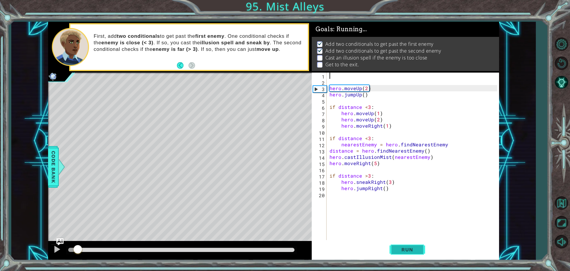
click at [411, 252] on button "Run" at bounding box center [408, 249] width 36 height 19
click at [407, 254] on button "Run" at bounding box center [408, 249] width 36 height 19
click at [406, 254] on button "Run" at bounding box center [408, 249] width 36 height 19
click at [404, 256] on button "Run" at bounding box center [408, 249] width 36 height 19
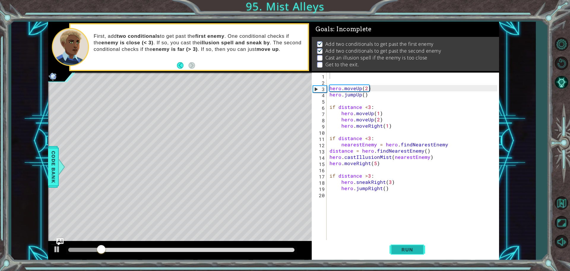
click at [402, 257] on button "Run" at bounding box center [408, 249] width 36 height 19
click at [361, 74] on div "hero . moveUp ( 2 ) hero . jumpUp ( ) if distance < 3 : hero . moveUp ( 1 ) her…" at bounding box center [414, 162] width 172 height 181
click at [337, 146] on div "hero . moveUp ( 2 ) hero . jumpUp ( ) if distance < 3 : hero . moveUp ( 1 ) her…" at bounding box center [414, 162] width 172 height 181
click at [329, 151] on div "hero . moveUp ( 2 ) hero . jumpUp ( ) if distance < 3 : hero . moveUp ( 1 ) her…" at bounding box center [414, 162] width 172 height 181
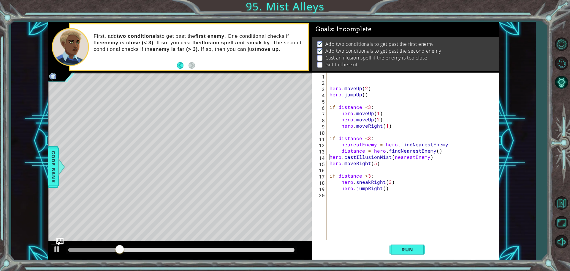
click at [330, 158] on div "hero . moveUp ( 2 ) hero . jumpUp ( ) if distance < 3 : hero . moveUp ( 1 ) her…" at bounding box center [414, 162] width 172 height 181
click at [328, 164] on div "hero . moveUp ( 2 ) hero . jumpUp ( ) if distance < 3 : hero . moveUp ( 1 ) her…" at bounding box center [414, 162] width 172 height 181
type textarea "hero.moveRight(5)"
click at [411, 250] on span "Run" at bounding box center [407, 249] width 23 height 6
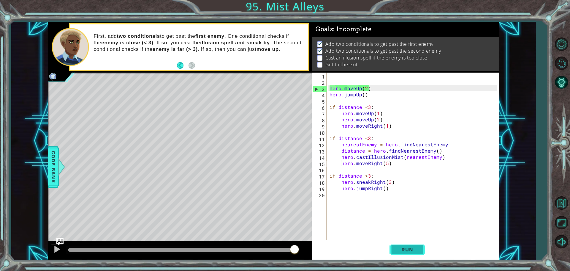
click at [422, 256] on button "Run" at bounding box center [408, 249] width 36 height 19
click at [411, 253] on button "Run" at bounding box center [408, 249] width 36 height 19
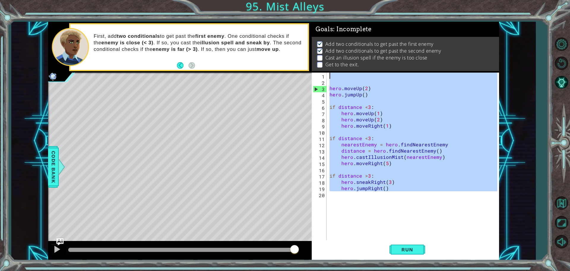
drag, startPoint x: 395, startPoint y: 195, endPoint x: 323, endPoint y: 60, distance: 153.5
click at [323, 60] on div "Goals : Incomplete Add two conditionals to get past the first enemy Add two con…" at bounding box center [405, 141] width 187 height 238
click at [562, 66] on button "Restart Level" at bounding box center [561, 62] width 17 height 17
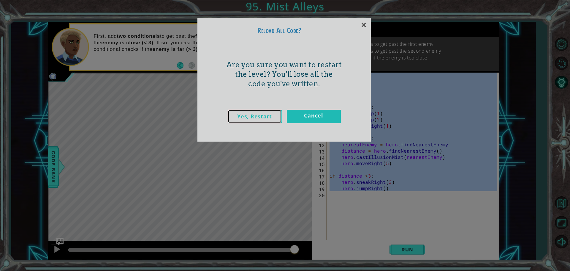
drag, startPoint x: 258, startPoint y: 120, endPoint x: 254, endPoint y: 121, distance: 5.1
click at [257, 120] on link "Yes, Restart" at bounding box center [255, 116] width 54 height 13
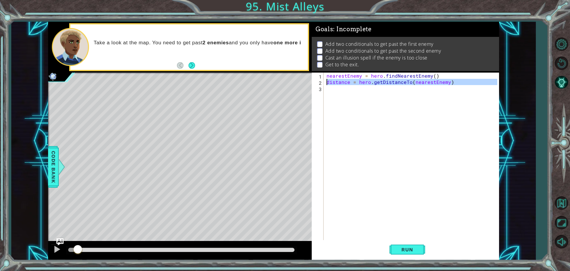
click at [314, 80] on div "2" at bounding box center [318, 83] width 11 height 6
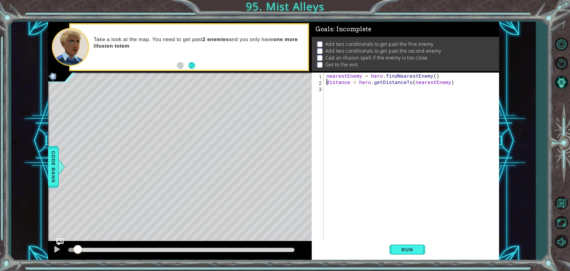
click at [323, 75] on div "1" at bounding box center [318, 76] width 11 height 6
type textarea "distance = hero.getDistanceTo(nearestEnemy)"
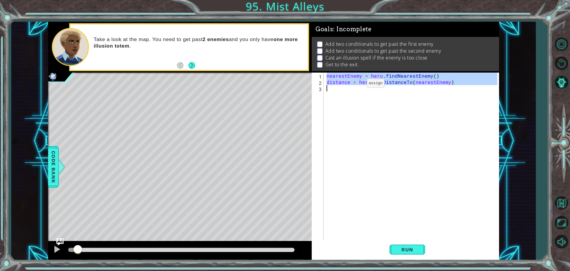
drag, startPoint x: 323, startPoint y: 75, endPoint x: 376, endPoint y: 97, distance: 57.2
click at [379, 96] on div "distance = hero.getDistanceTo(nearestEnemy) 1 2 3 nearestEnemy = hero . findNea…" at bounding box center [405, 156] width 186 height 168
click at [372, 99] on div "nearestEnemy = hero . findNearestEnemy ( ) distance = hero . getDistanceTo ( ne…" at bounding box center [411, 156] width 172 height 168
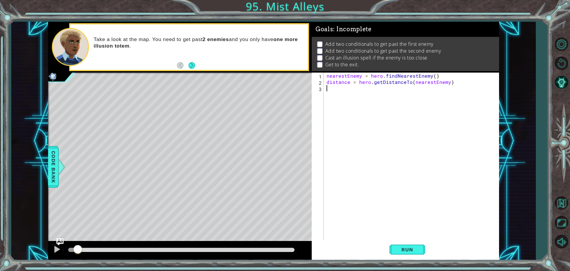
click at [368, 100] on div "nearestEnemy = hero . findNearestEnemy ( ) distance = hero . getDistanceTo ( ne…" at bounding box center [412, 162] width 175 height 181
click at [306, 161] on div "1 ההההההההההההההההההההההההההההההההההההההההההההההההההההההההההההההההההההההההההההה…" at bounding box center [273, 141] width 451 height 238
click at [351, 89] on div "nearestEnemy = hero . findNearestEnemy ( ) distance = hero . getDistanceTo ( ne…" at bounding box center [412, 162] width 175 height 181
click at [440, 141] on div "nearestEnemy = hero . findNearestEnemy ( ) distance = hero . getDistanceTo ( ne…" at bounding box center [412, 162] width 175 height 181
type textarea "[CREDIT_CARD_NUMBER]"
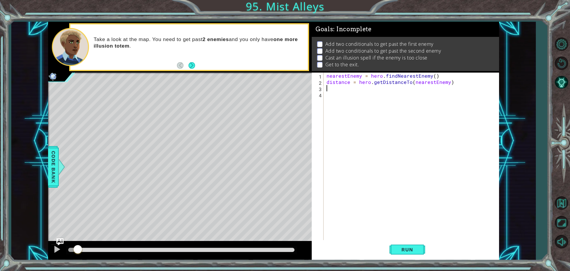
type textarea "distance = hero.getDistanceTo(nearestEnemy)"
click at [340, 94] on div "nearestEnemy = hero . findNearestEnemy ( ) distance = hero . getDistanceTo ( ne…" at bounding box center [412, 162] width 175 height 181
type textarea "I"
type textarea "if distance"
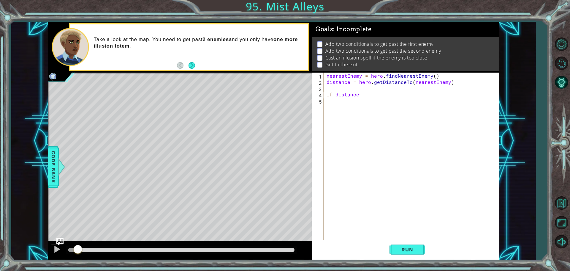
select select "ace/mode/python"
select select "ace/theme/textmate"
select select "markbegin"
select select "true"
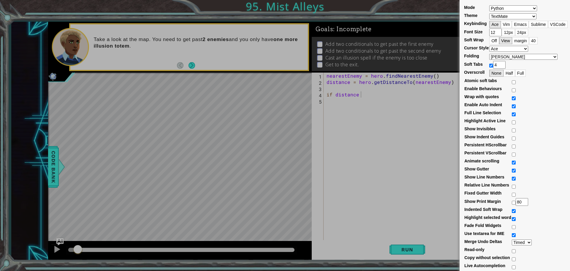
click at [395, 118] on div "Mode ABAP ABC ActionScript [PERSON_NAME] Apache Conf Apex AQL AsciiDoc ASL Asse…" at bounding box center [285, 135] width 570 height 271
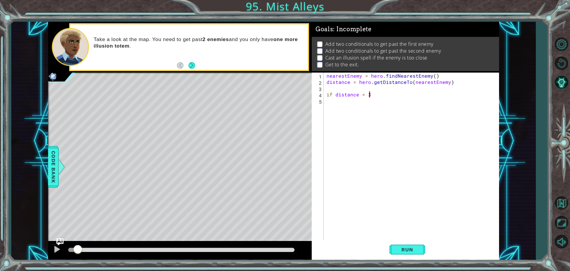
scroll to position [0, 2]
type textarea "if distance < 3:"
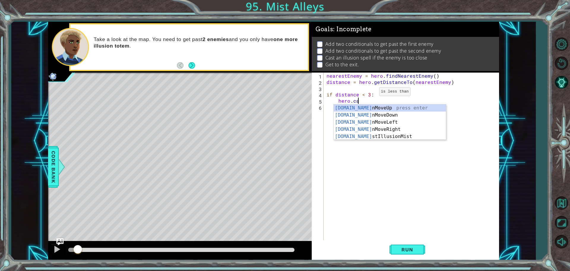
scroll to position [0, 2]
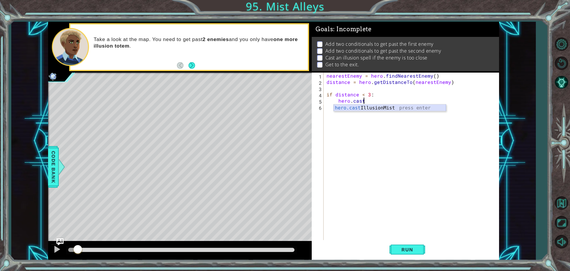
click at [400, 105] on div "hero.cast IllusionMist press enter" at bounding box center [390, 114] width 112 height 21
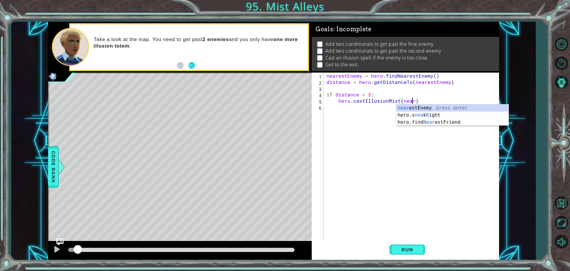
scroll to position [0, 5]
click at [423, 108] on div "neares tEnemy press enter hero.find Neares tFriend press enter" at bounding box center [452, 118] width 112 height 29
type textarea "hero.castIllusionMist(nearestEnemy)"
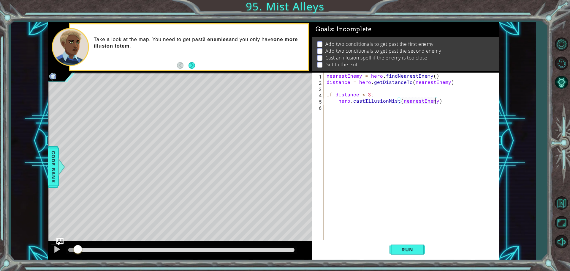
click at [387, 108] on div "nearestEnemy = hero . findNearestEnemy ( ) distance = hero . getDistanceTo ( ne…" at bounding box center [412, 162] width 175 height 181
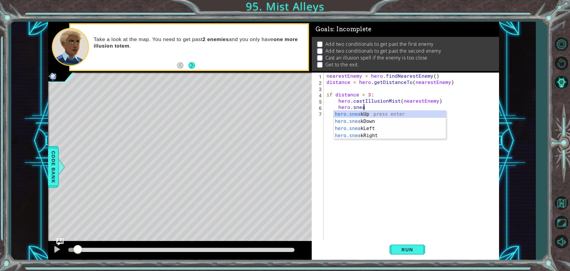
scroll to position [0, 2]
click at [383, 112] on div "hero.sneak Up press enter hero.sneak Down press enter hero.sneak Left press ent…" at bounding box center [390, 131] width 112 height 43
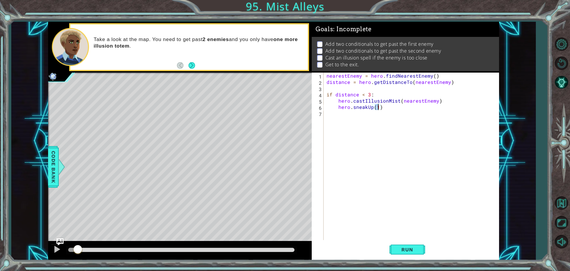
type textarea "hero.sneakUp(2)"
click at [351, 115] on div "nearestEnemy = hero . findNearestEnemy ( ) distance = hero . getDistanceTo ( ne…" at bounding box center [412, 162] width 175 height 181
type textarea "hero.jumpUp()"
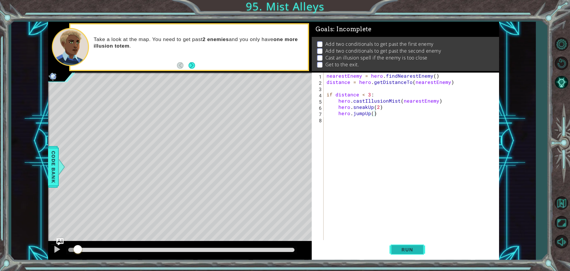
click at [412, 252] on span "Run" at bounding box center [407, 249] width 23 height 6
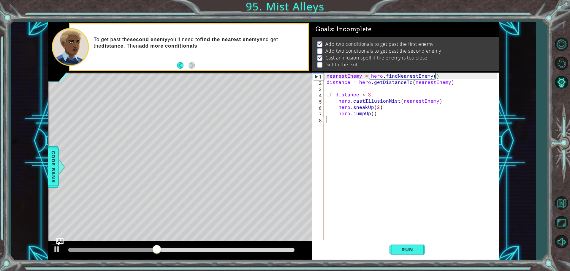
click at [381, 123] on div "nearestEnemy = hero . findNearestEnemy ( ) distance = hero . getDistanceTo ( ne…" at bounding box center [412, 162] width 175 height 181
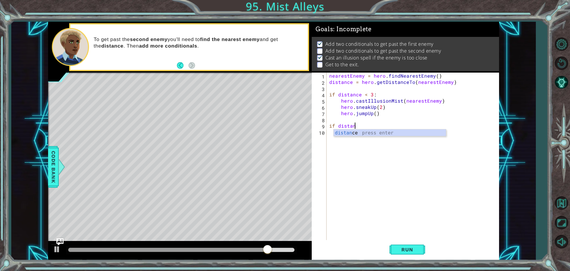
scroll to position [0, 1]
type textarea "if distance"
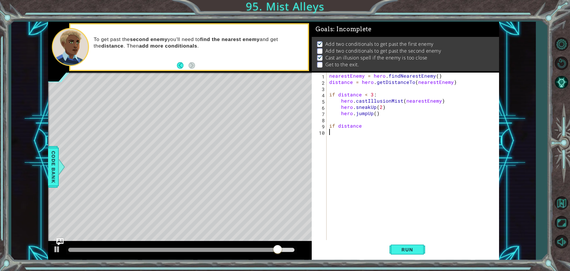
click at [342, 136] on div "nearestEnemy = hero . findNearestEnemy ( ) distance = hero . getDistanceTo ( ne…" at bounding box center [414, 162] width 172 height 181
click at [360, 129] on div "nearestEnemy = hero . findNearestEnemy ( ) distance = hero . getDistanceTo ( ne…" at bounding box center [414, 162] width 172 height 181
click at [369, 127] on div "nearestEnemy = hero . findNearestEnemy ( ) distance = hero . getDistanceTo ( ne…" at bounding box center [414, 162] width 172 height 181
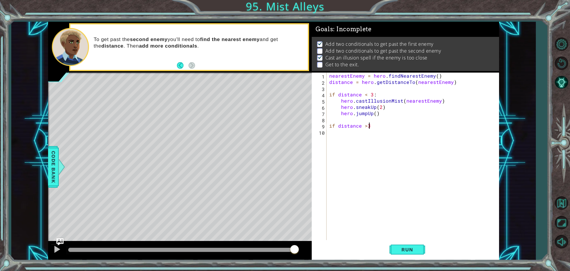
type textarea "if distance >3:"
click at [373, 133] on div "nearestEnemy = hero . findNearestEnemy ( ) distance = hero . getDistanceTo ( ne…" at bounding box center [414, 162] width 172 height 181
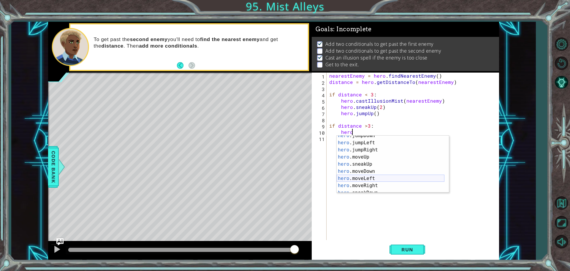
scroll to position [53, 0]
click at [372, 170] on div "hero .moveDown press enter hero .moveLeft press enter hero .moveRight press ent…" at bounding box center [391, 167] width 108 height 71
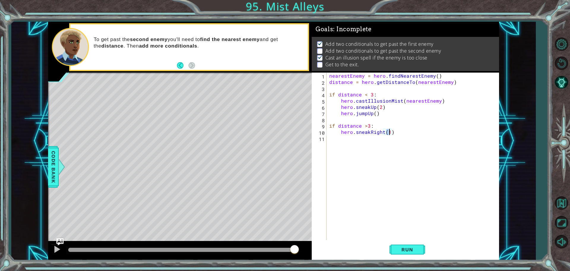
scroll to position [0, 4]
type textarea "hero.sneakRight(3)"
click at [419, 249] on span "Run" at bounding box center [407, 249] width 23 height 6
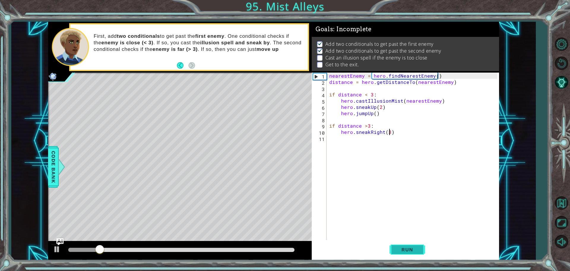
click at [409, 246] on button "Run" at bounding box center [408, 249] width 36 height 19
click at [405, 129] on div "nearestEnemy = hero . findNearestEnemy ( ) distance = hero . getDistanceTo ( ne…" at bounding box center [414, 162] width 172 height 181
click at [405, 131] on div "nearestEnemy = hero . findNearestEnemy ( ) distance = hero . getDistanceTo ( ne…" at bounding box center [414, 162] width 172 height 181
click at [407, 143] on div "nearestEnemy = hero . findNearestEnemy ( ) distance = hero . getDistanceTo ( ne…" at bounding box center [414, 162] width 172 height 181
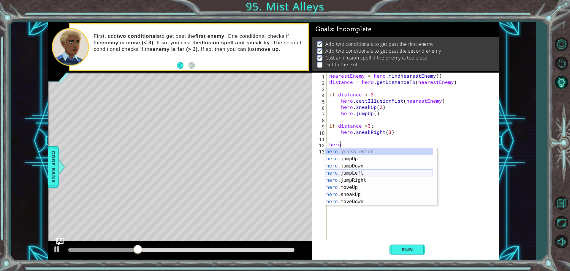
scroll to position [36, 0]
click at [358, 151] on div "hero .moveUp press enter hero .sneakUp press enter hero .moveDown press enter h…" at bounding box center [379, 183] width 108 height 71
type textarea "hero.moveUp(1)"
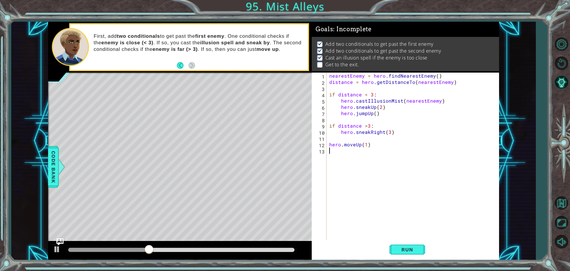
click at [362, 154] on div "nearestEnemy = hero . findNearestEnemy ( ) distance = hero . getDistanceTo ( ne…" at bounding box center [414, 162] width 172 height 181
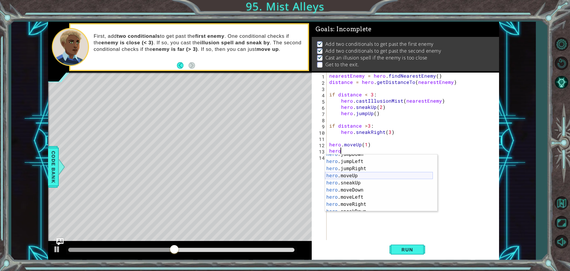
scroll to position [18, 0]
click at [363, 202] on div "hero .jumpDown press enter hero .jumpLeft press enter hero .jumpRight press ent…" at bounding box center [379, 186] width 108 height 71
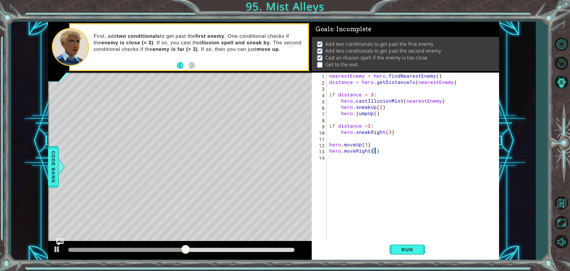
type textarea "hero.moveRight(3)"
click at [377, 162] on div "nearestEnemy = hero . findNearestEnemy ( ) distance = hero . getDistanceTo ( ne…" at bounding box center [414, 162] width 172 height 181
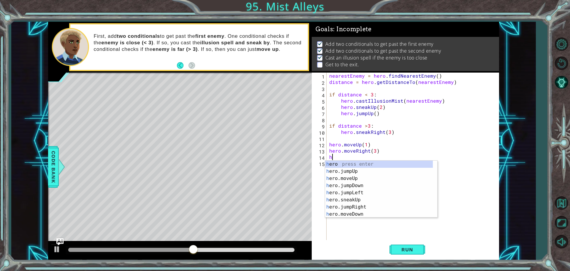
scroll to position [0, 0]
type textarea "hero"
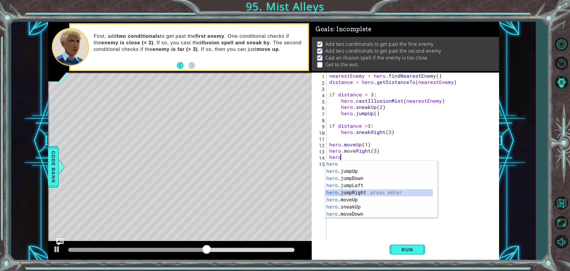
click at [382, 192] on div "hero press enter hero .jumpUp press enter hero .jumpDown press enter hero .jump…" at bounding box center [379, 195] width 108 height 71
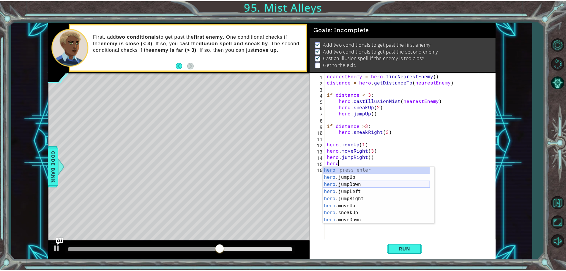
scroll to position [36, 0]
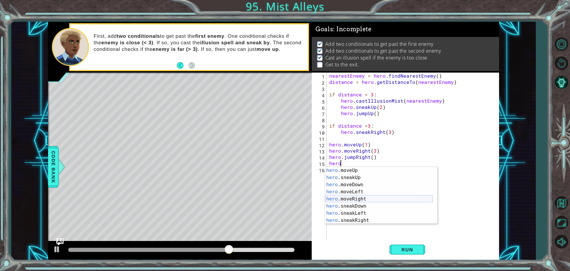
click at [350, 196] on div "hero .moveUp press enter hero .sneakUp press enter hero .moveDown press enter h…" at bounding box center [379, 202] width 108 height 71
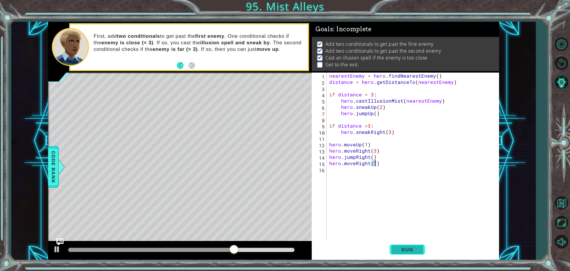
type textarea "hero.moveRight(1)"
click at [410, 252] on span "Run" at bounding box center [407, 249] width 23 height 6
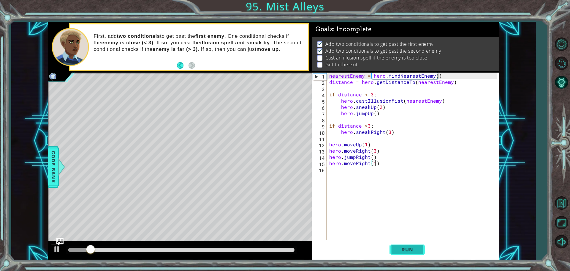
click at [413, 249] on span "Run" at bounding box center [407, 249] width 23 height 6
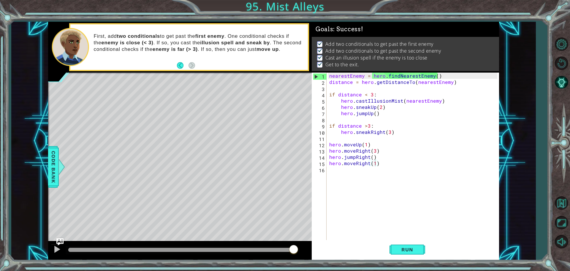
click at [293, 248] on div at bounding box center [181, 249] width 226 height 4
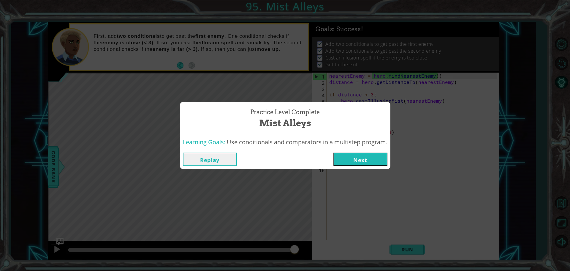
click at [356, 159] on button "Next" at bounding box center [361, 158] width 54 height 13
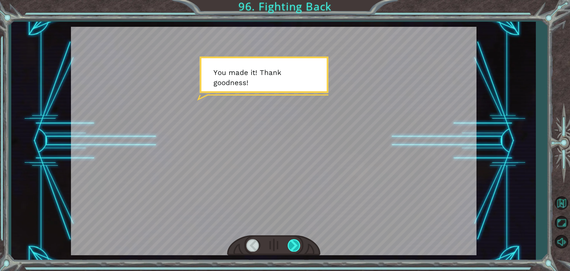
click at [290, 246] on div at bounding box center [294, 245] width 13 height 12
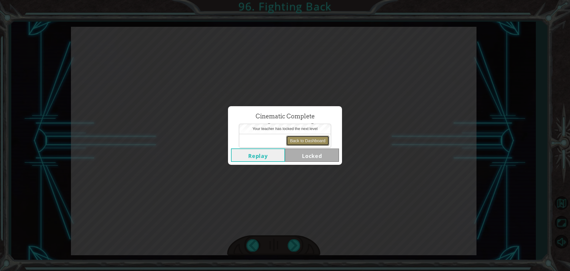
drag, startPoint x: 324, startPoint y: 140, endPoint x: 318, endPoint y: 143, distance: 6.9
click at [322, 141] on button "Back to Dashboard" at bounding box center [307, 140] width 43 height 10
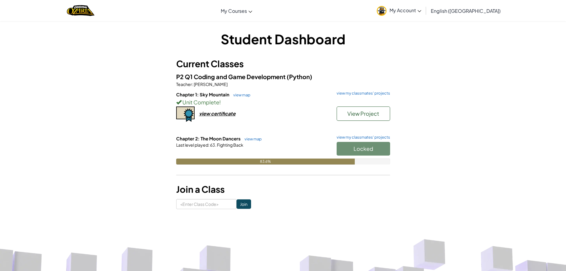
click at [343, 151] on div "Locked" at bounding box center [360, 150] width 59 height 17
